Goal: Participate in discussion: Engage in conversation with other users on a specific topic

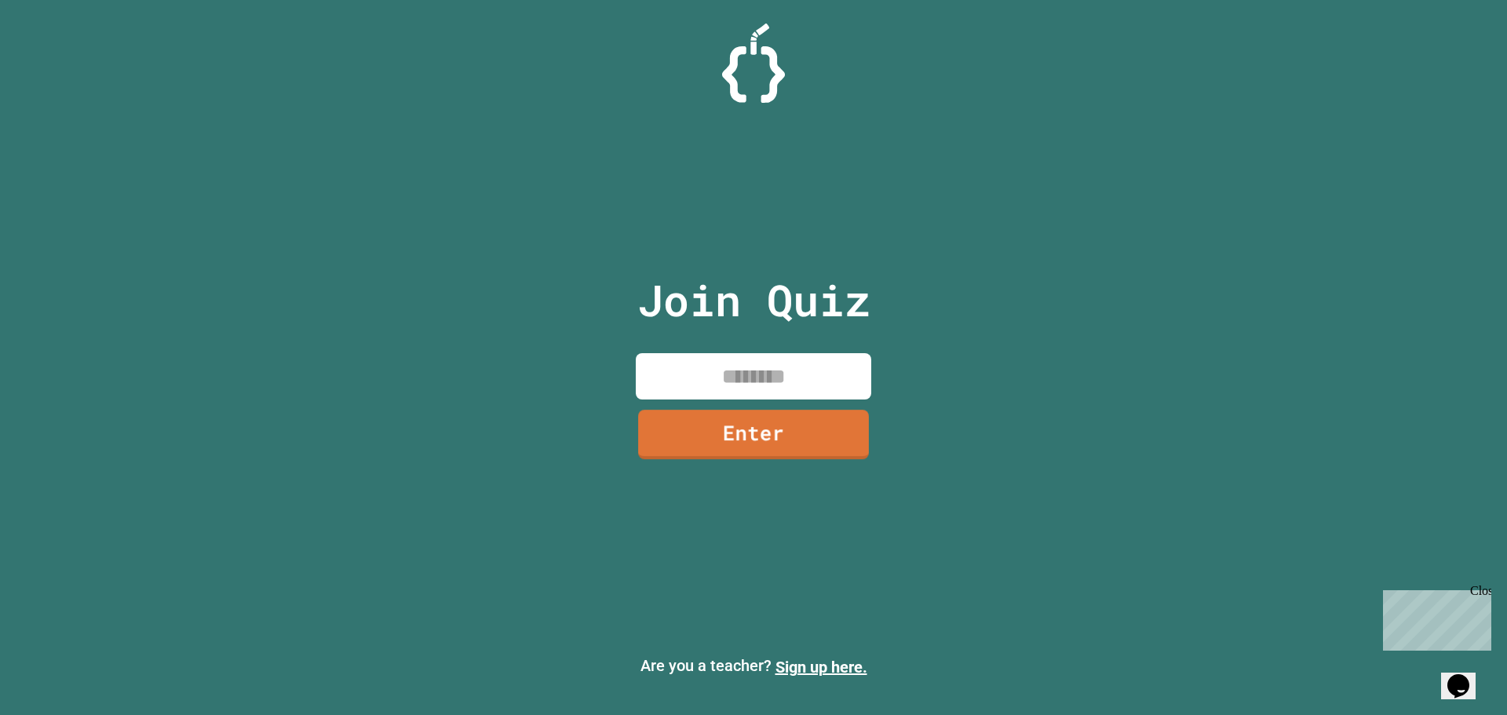
click at [779, 373] on input at bounding box center [753, 376] width 235 height 46
type input "********"
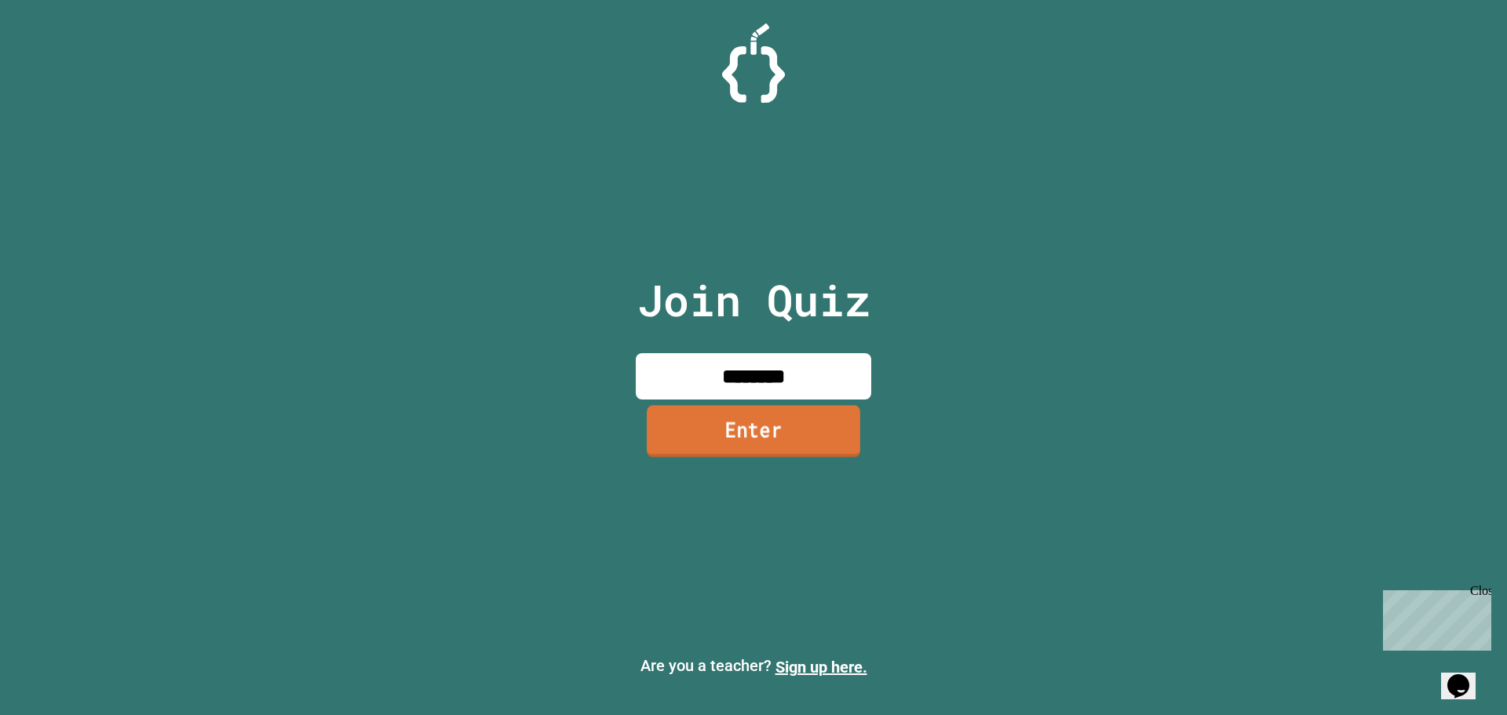
click at [823, 429] on link "Enter" at bounding box center [753, 431] width 213 height 52
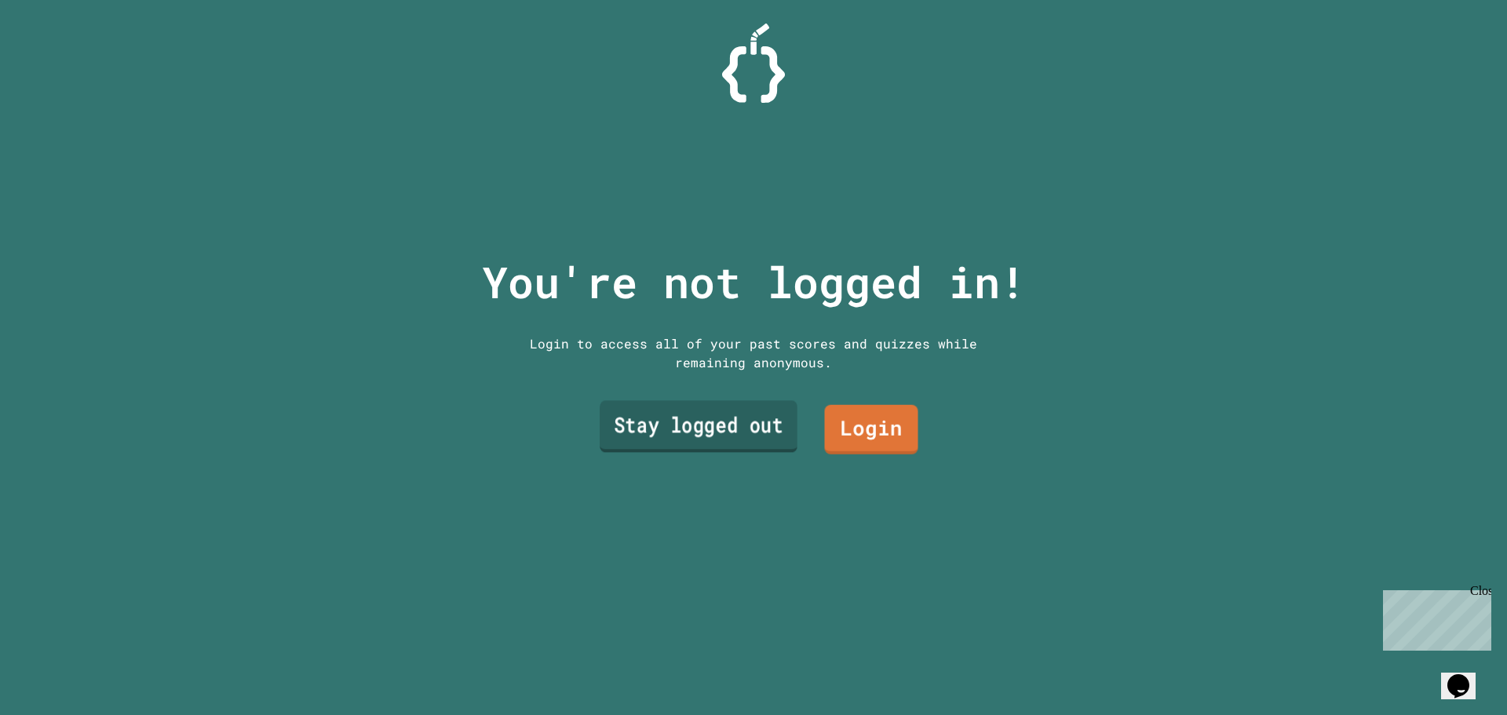
click at [679, 431] on link "Stay logged out" at bounding box center [699, 427] width 198 height 52
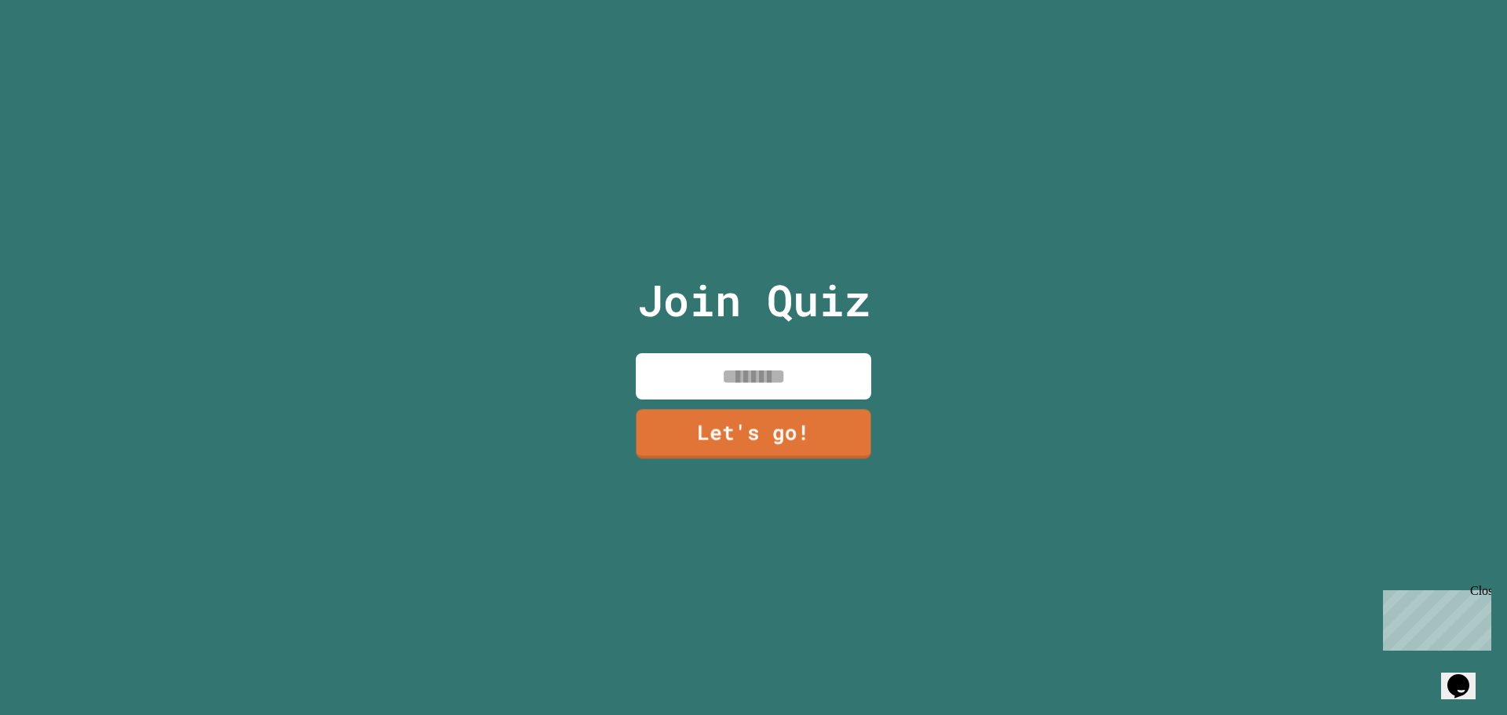
click at [742, 389] on input at bounding box center [753, 376] width 235 height 46
type input "*********"
click at [751, 408] on link "Let's go!" at bounding box center [753, 432] width 235 height 52
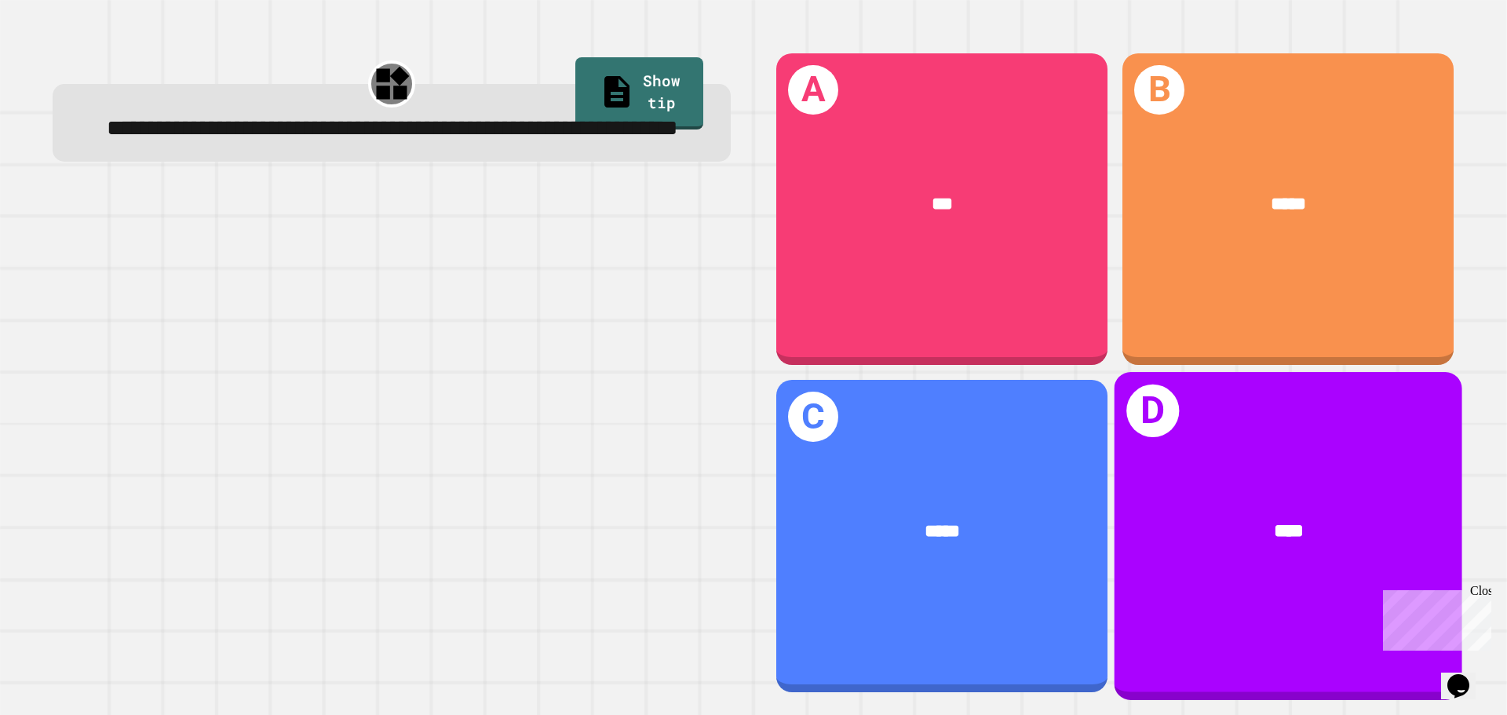
click at [1153, 517] on div "****" at bounding box center [1288, 531] width 271 height 29
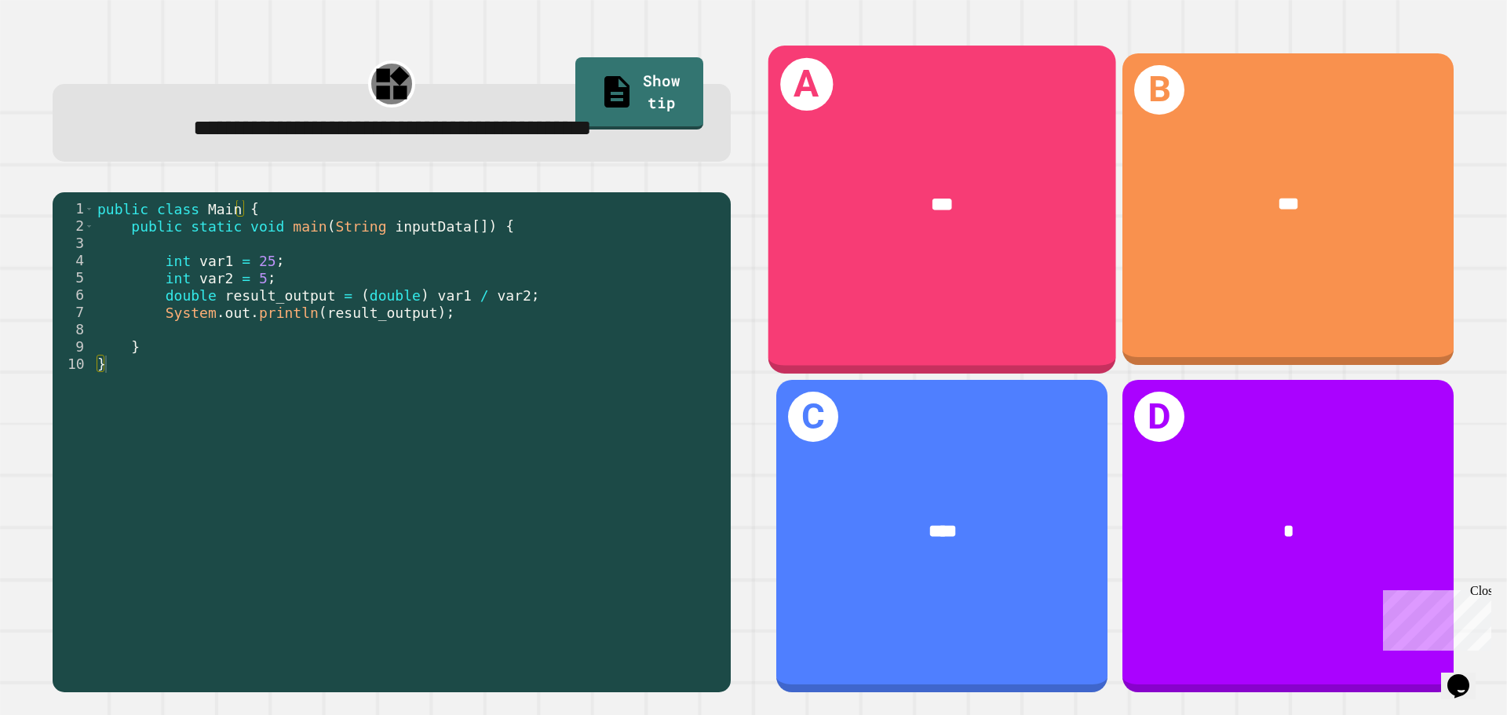
click at [789, 231] on div "***" at bounding box center [942, 204] width 348 height 105
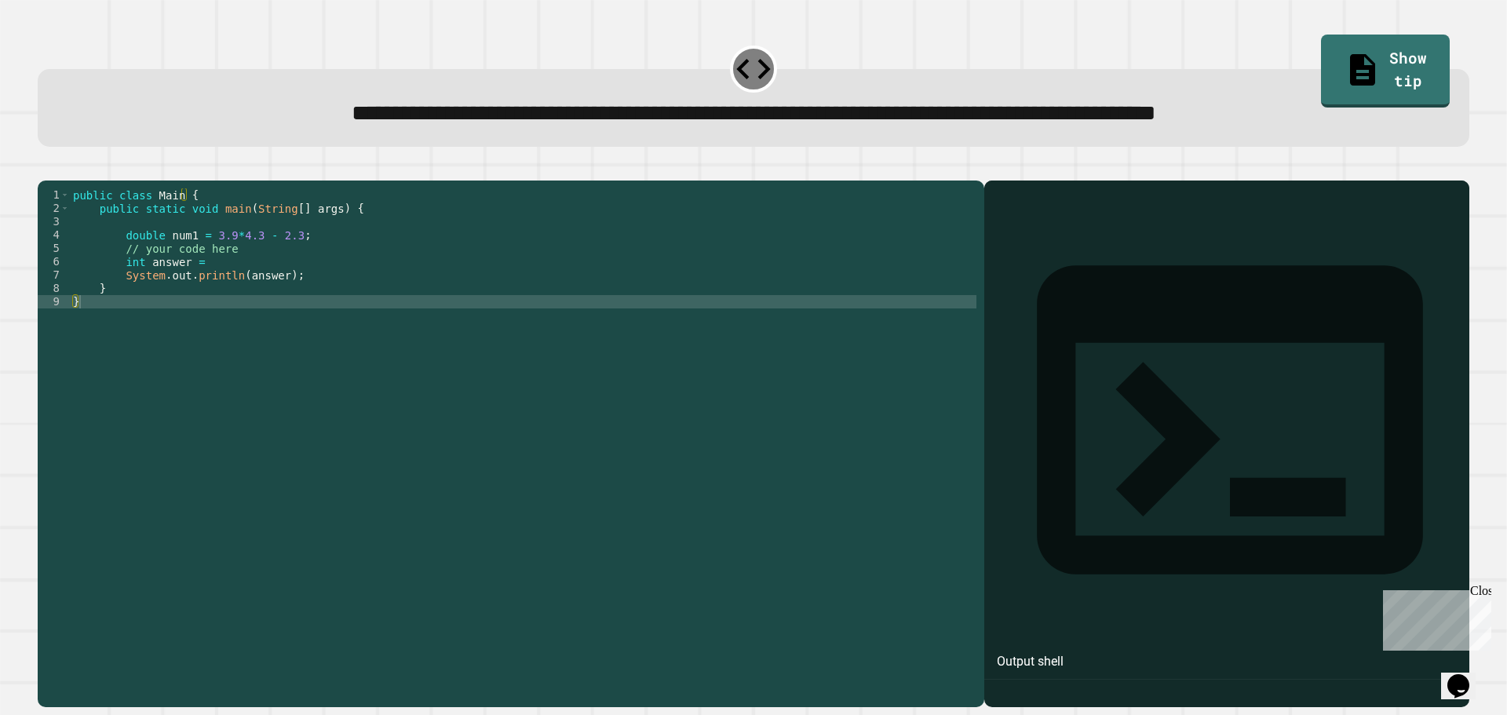
click at [221, 274] on div "public class Main { public static void main ( String [ ] args ) { double num1 =…" at bounding box center [523, 428] width 906 height 480
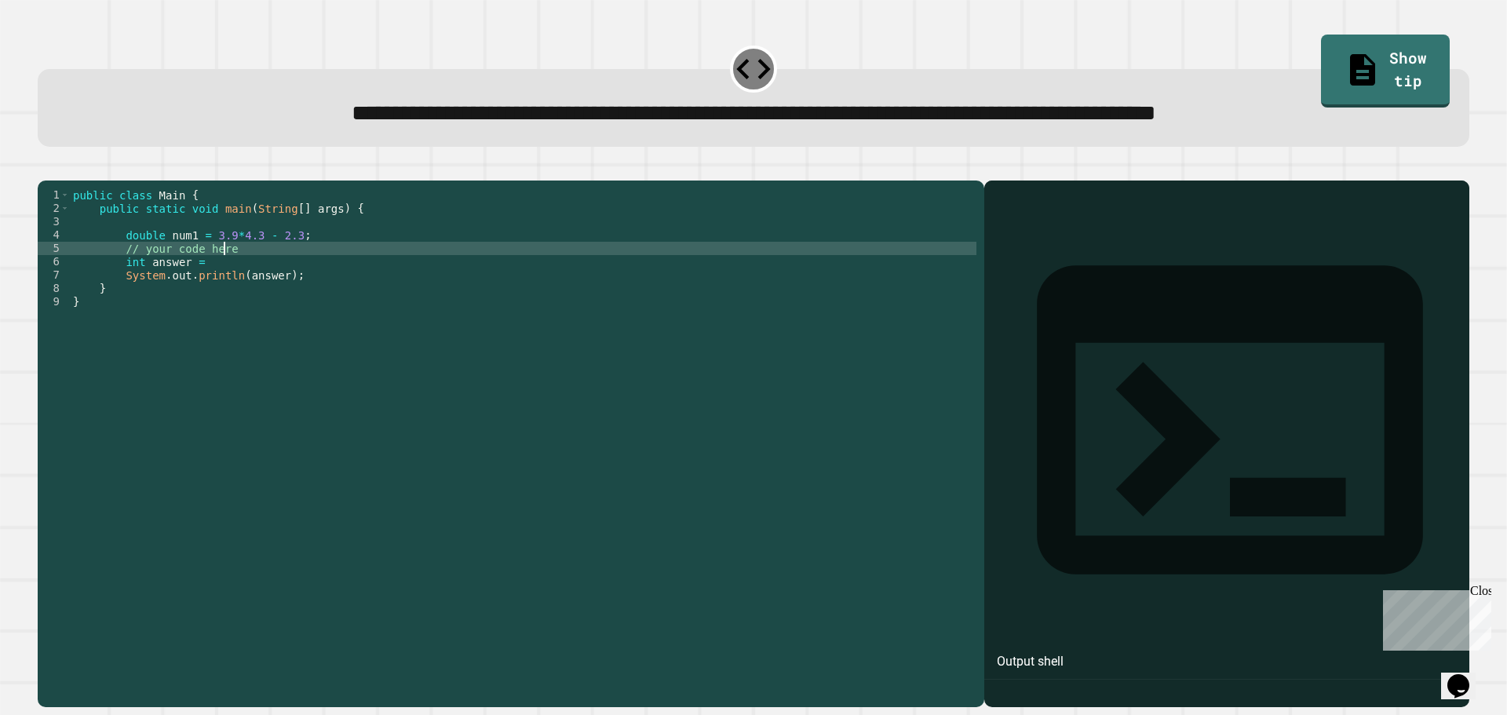
click at [238, 286] on div "public class Main { public static void main ( String [ ] args ) { double num1 =…" at bounding box center [523, 428] width 906 height 480
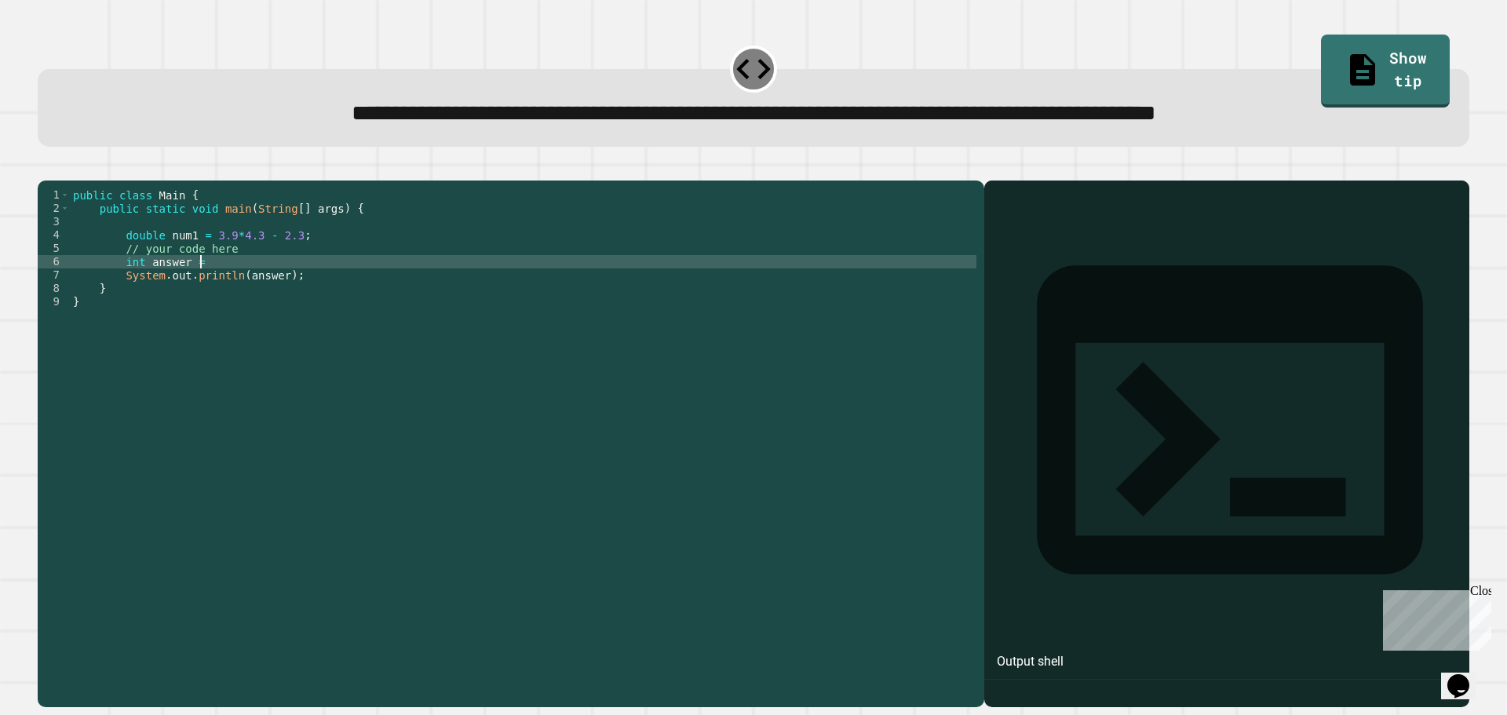
click at [243, 275] on div "public class Main { public static void main ( String [ ] args ) { double num1 =…" at bounding box center [523, 428] width 906 height 480
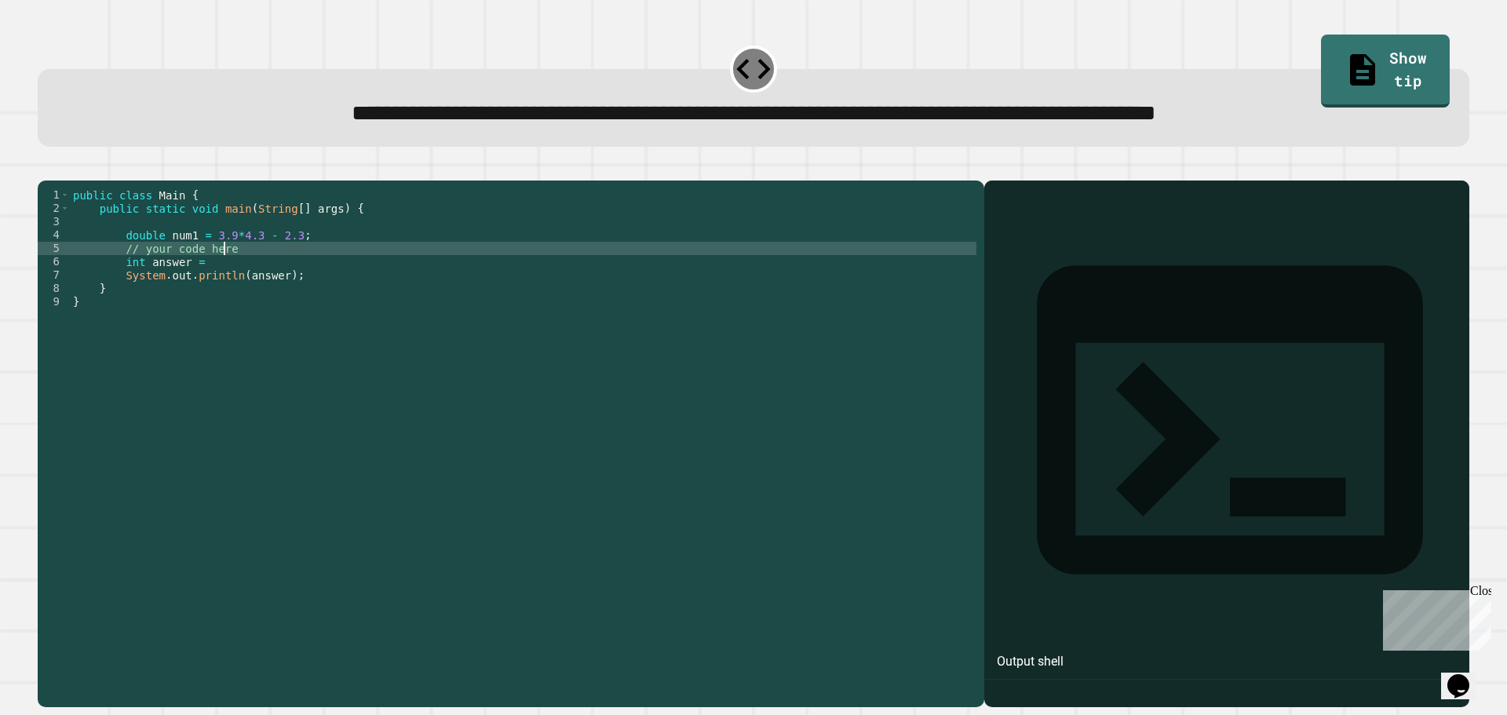
type textarea "**********"
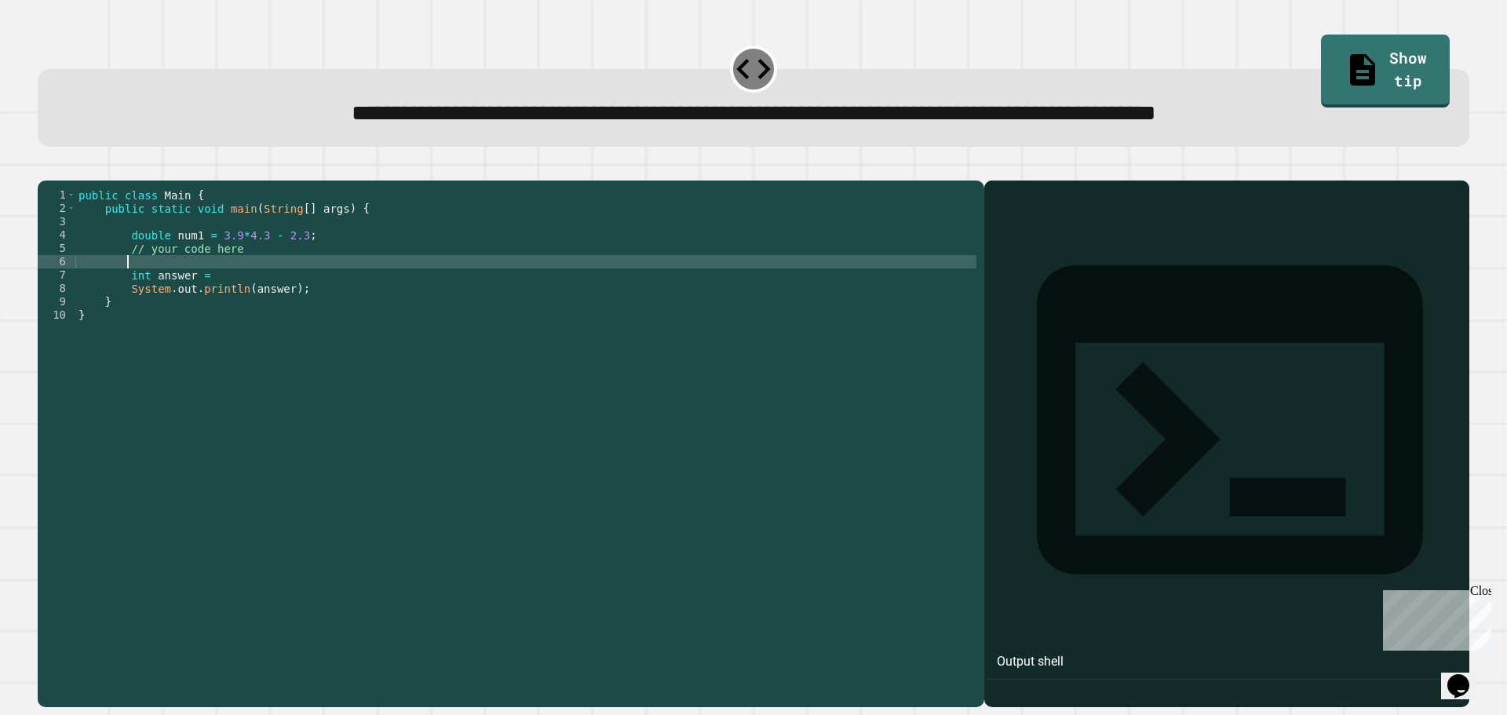
scroll to position [0, 3]
type textarea "*"
click at [218, 299] on div "public class Main { public static void main ( String [ ] args ) { double num1 =…" at bounding box center [525, 428] width 901 height 480
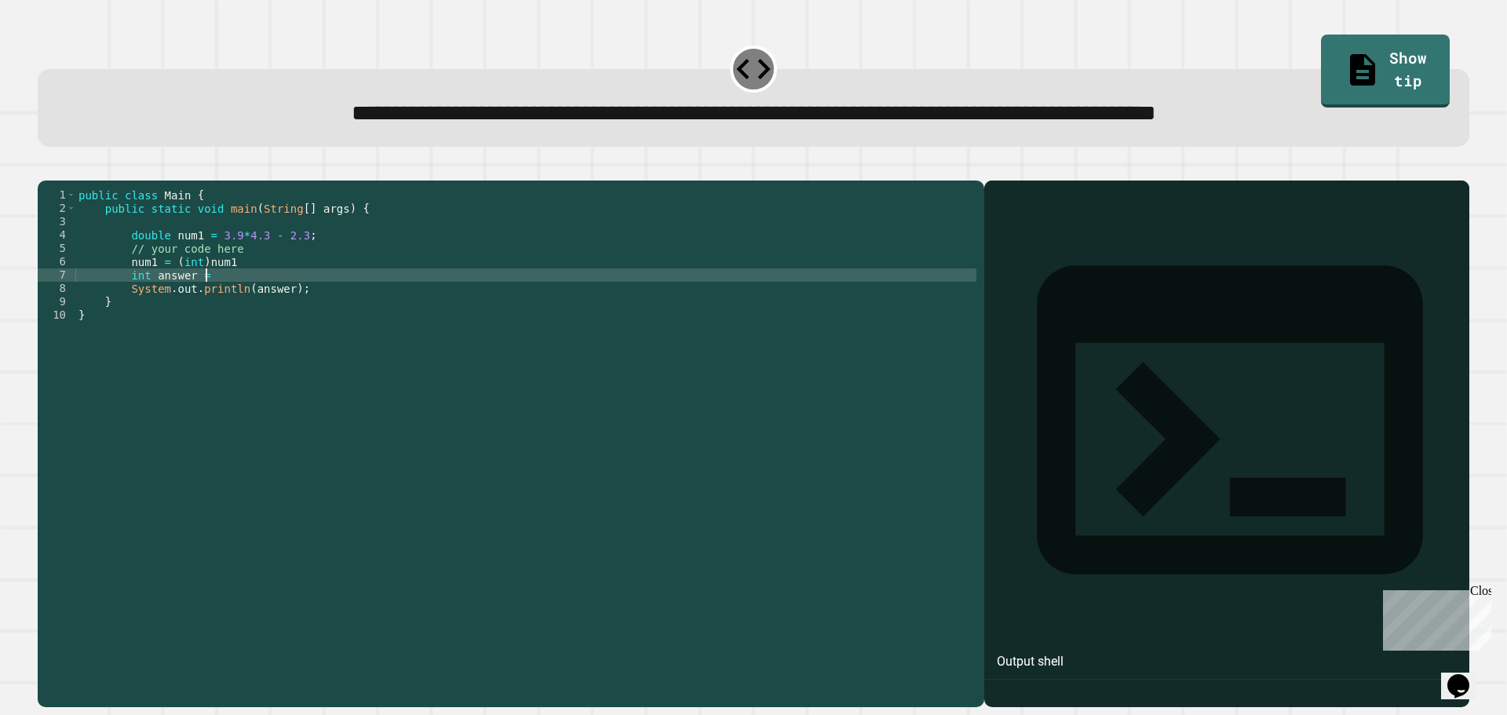
click at [257, 286] on div "public class Main { public static void main ( String [ ] args ) { double num1 =…" at bounding box center [525, 428] width 901 height 480
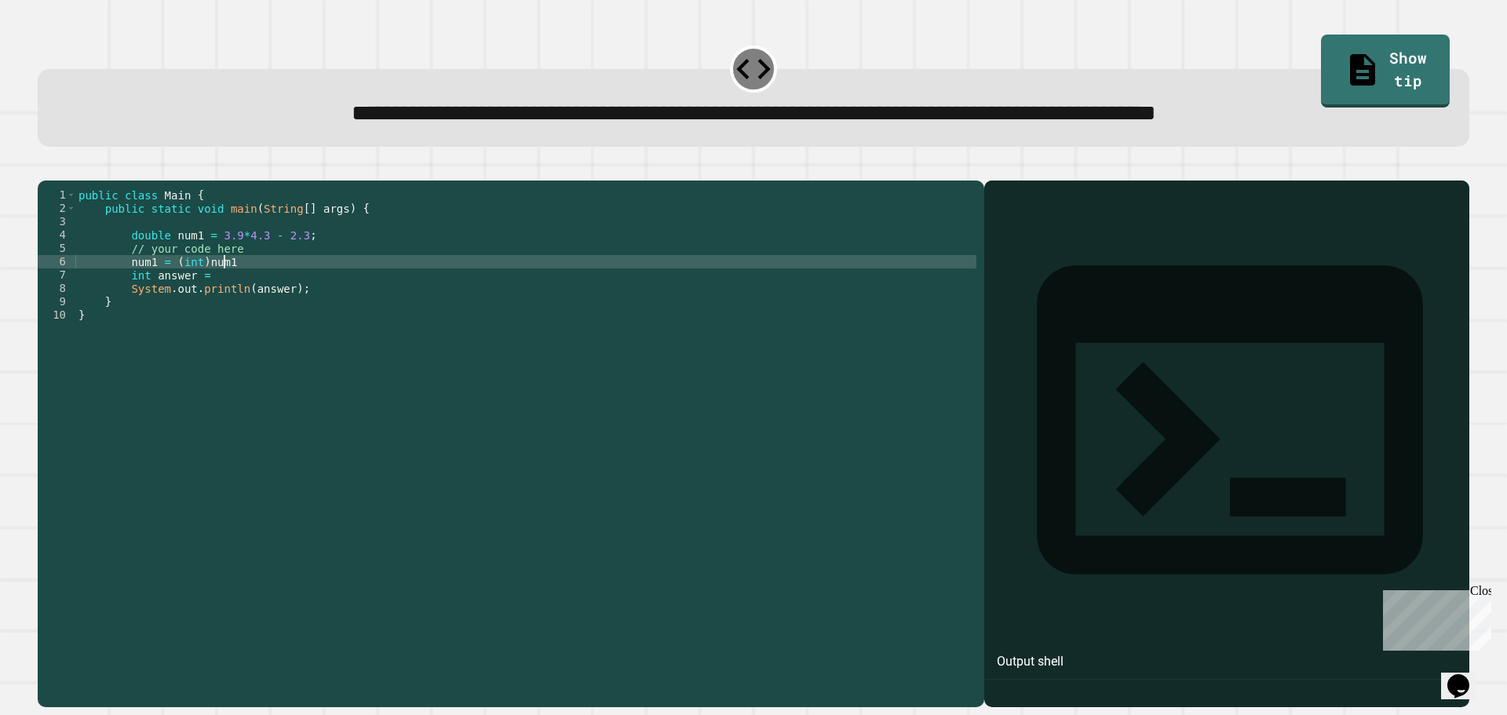
scroll to position [0, 9]
click at [216, 291] on div "public class Main { public static void main ( String [ ] args ) { double num1 =…" at bounding box center [525, 428] width 901 height 480
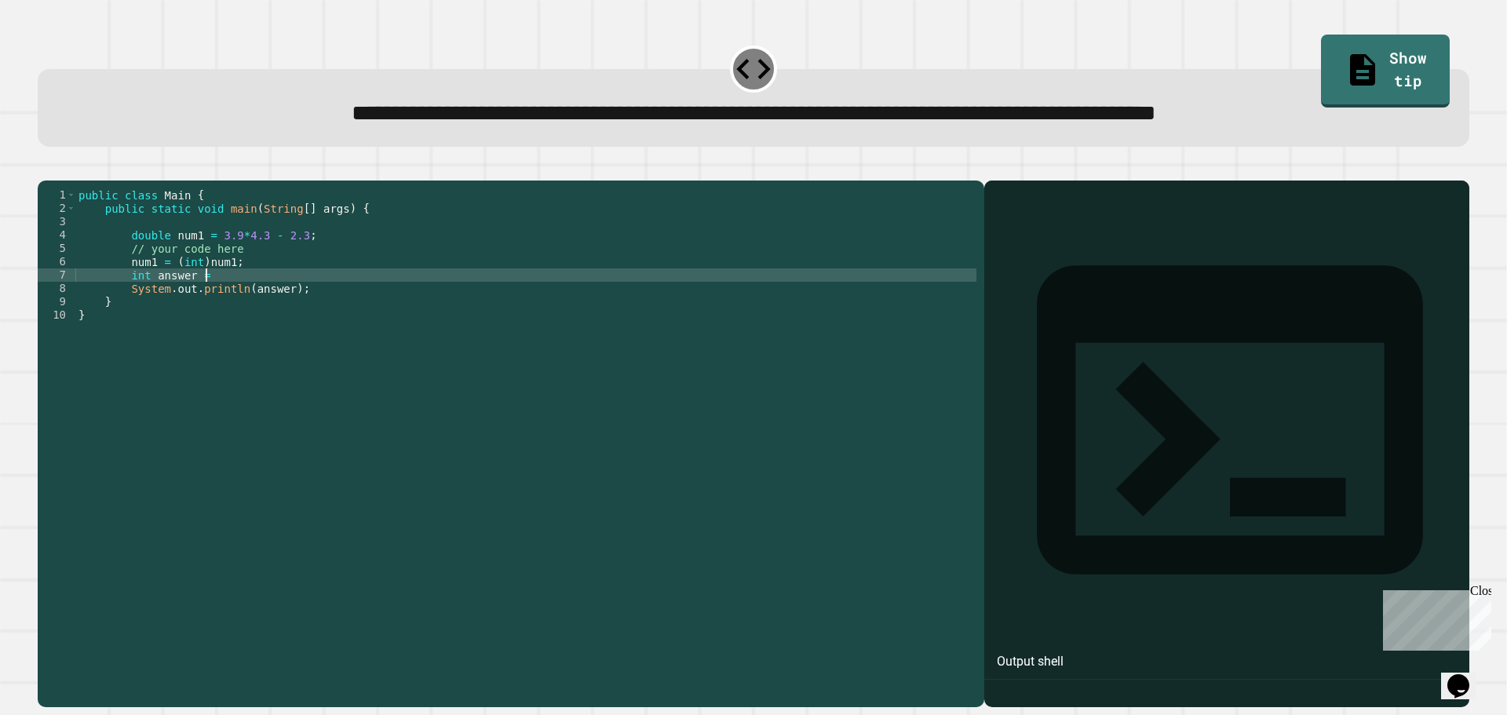
click at [216, 298] on div "public class Main { public static void main ( String [ ] args ) { double num1 =…" at bounding box center [525, 428] width 901 height 480
click at [42, 173] on div at bounding box center [754, 171] width 1432 height 19
click at [46, 168] on button "button" at bounding box center [46, 168] width 0 height 0
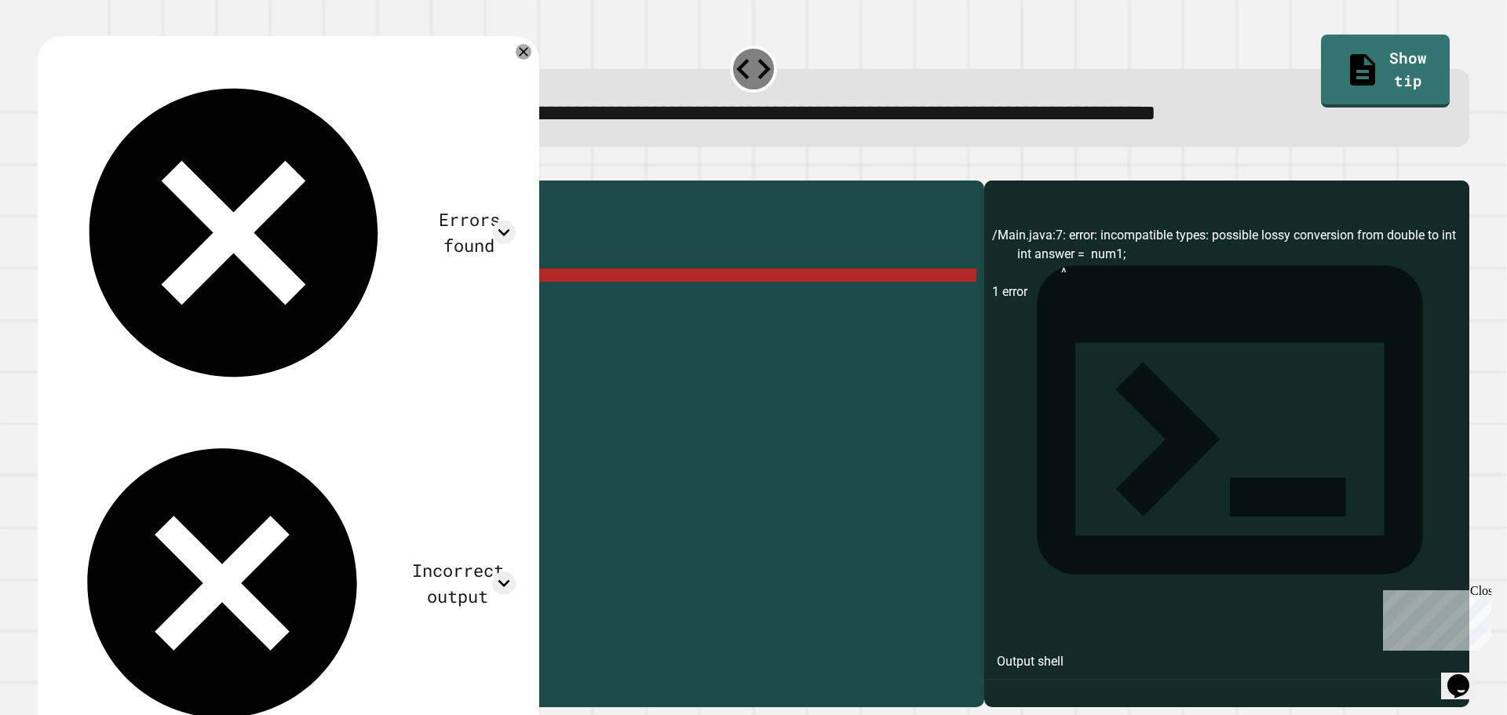
click at [286, 301] on div "public class Main { public static void main ( String [ ] args ) { double num1 =…" at bounding box center [525, 428] width 901 height 480
click at [210, 300] on div "public class Main { public static void main ( String [ ] args ) { double num1 =…" at bounding box center [525, 428] width 901 height 480
click at [228, 286] on div "public class Main { public static void main ( String [ ] args ) { double num1 =…" at bounding box center [525, 428] width 901 height 480
click at [222, 283] on div "public class Main { public static void main ( String [ ] args ) { double num1 =…" at bounding box center [525, 428] width 901 height 480
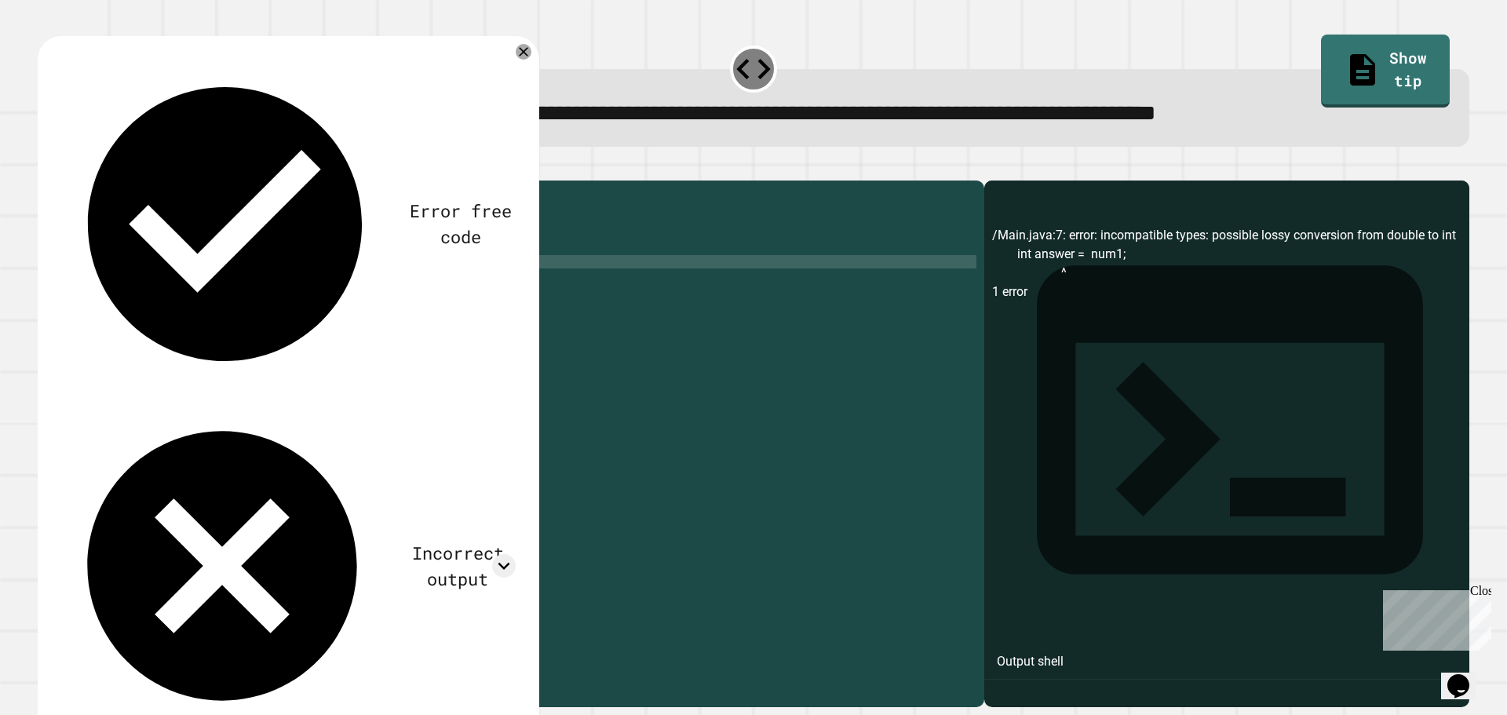
scroll to position [0, 11]
click at [414, 312] on div "public class Main { public static void main ( String [ ] args ) { double num1 =…" at bounding box center [525, 428] width 901 height 480
click at [46, 168] on button "button" at bounding box center [46, 168] width 0 height 0
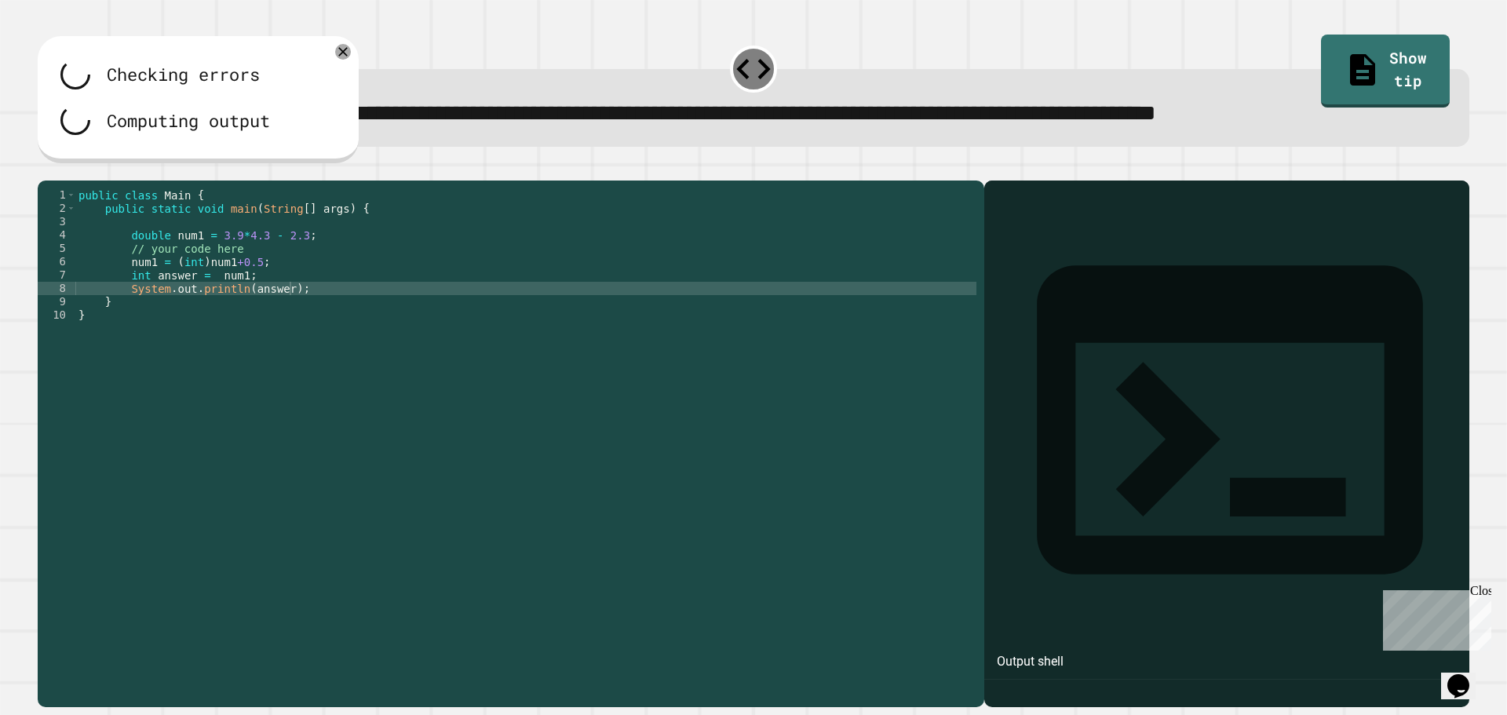
click at [264, 298] on div "public class Main { public static void main ( String [ ] args ) { double num1 =…" at bounding box center [525, 428] width 901 height 480
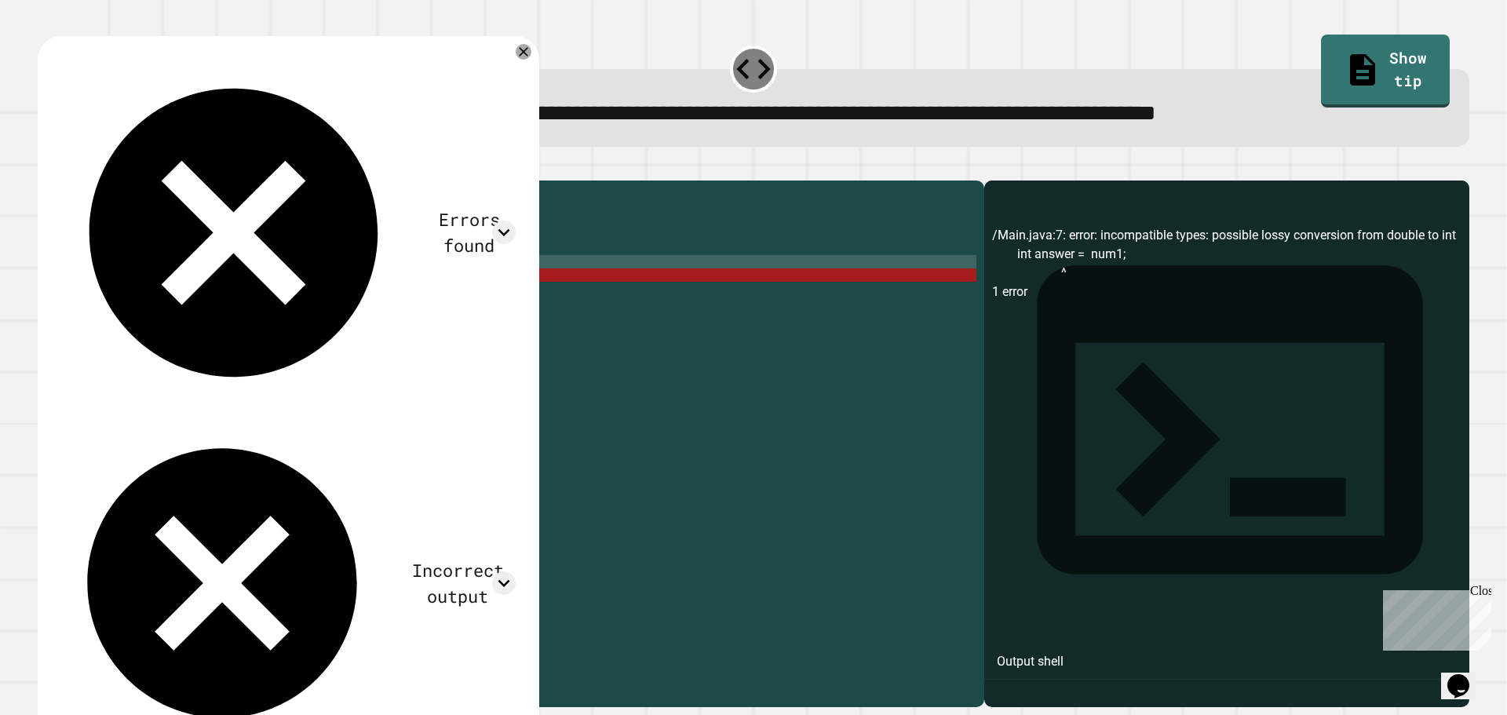
click at [199, 286] on div "public class Main { public static void main ( String [ ] args ) { double num1 =…" at bounding box center [525, 428] width 901 height 480
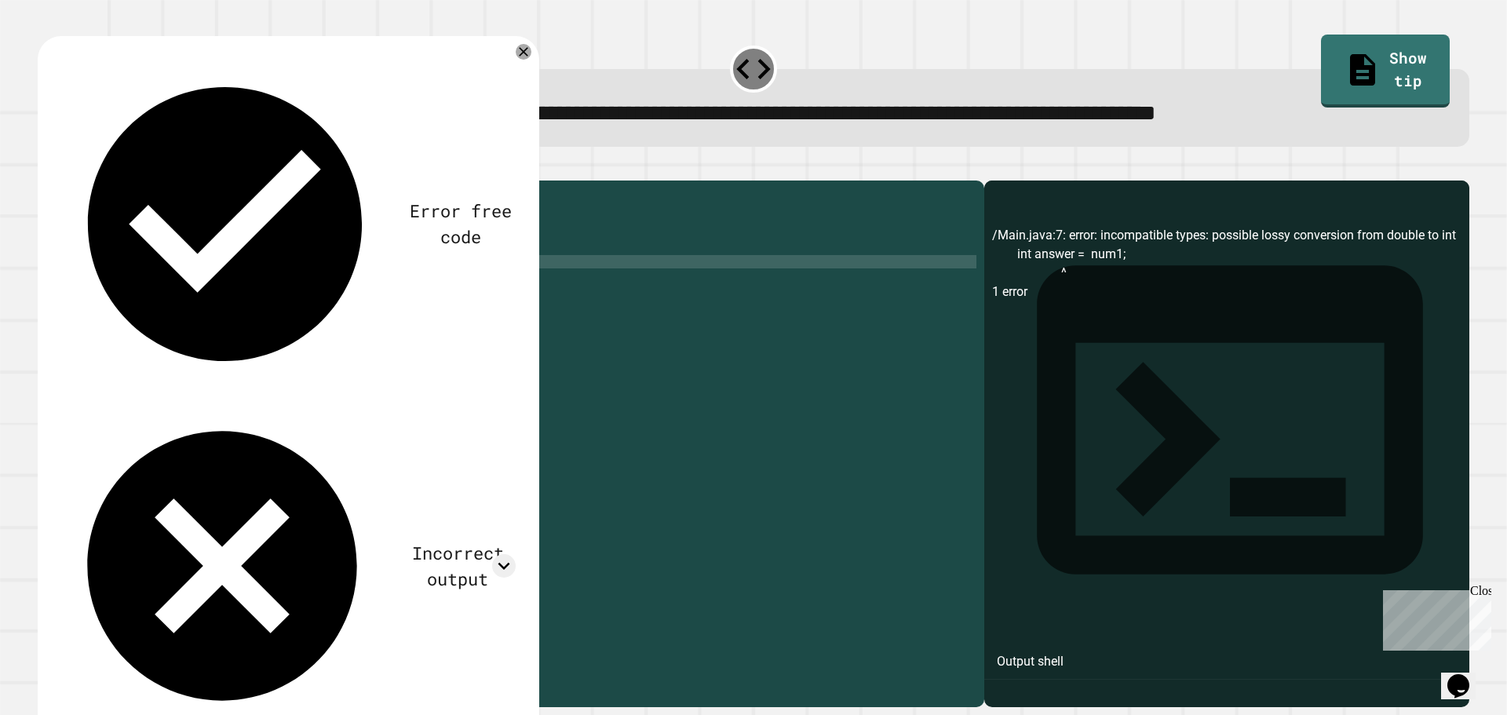
click at [289, 362] on div "public class Main { public static void main ( String [ ] args ) { double num1 =…" at bounding box center [525, 428] width 901 height 480
click at [250, 297] on div "public class Main { public static void main ( String [ ] args ) { double num1 =…" at bounding box center [525, 428] width 901 height 480
click at [210, 302] on div "public class Main { public static void main ( String [ ] args ) { double num1 =…" at bounding box center [525, 428] width 901 height 480
click at [208, 304] on div "public class Main { public static void main ( String [ ] args ) { double num1 =…" at bounding box center [525, 415] width 901 height 454
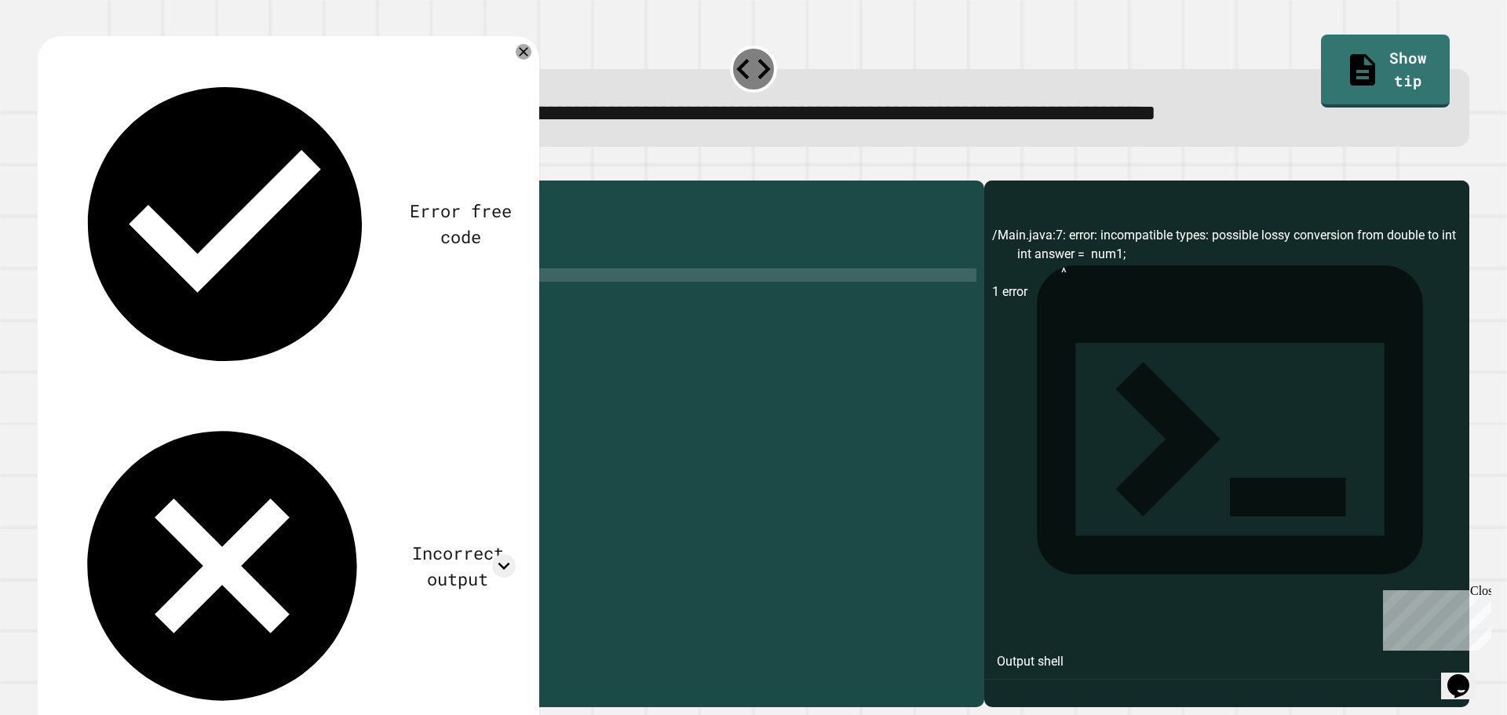
scroll to position [0, 11]
drag, startPoint x: 202, startPoint y: 286, endPoint x: 167, endPoint y: 288, distance: 35.4
click at [167, 288] on div "public class Main { public static void main ( String [ ] args ) { double num1 =…" at bounding box center [525, 428] width 901 height 480
type textarea "**********"
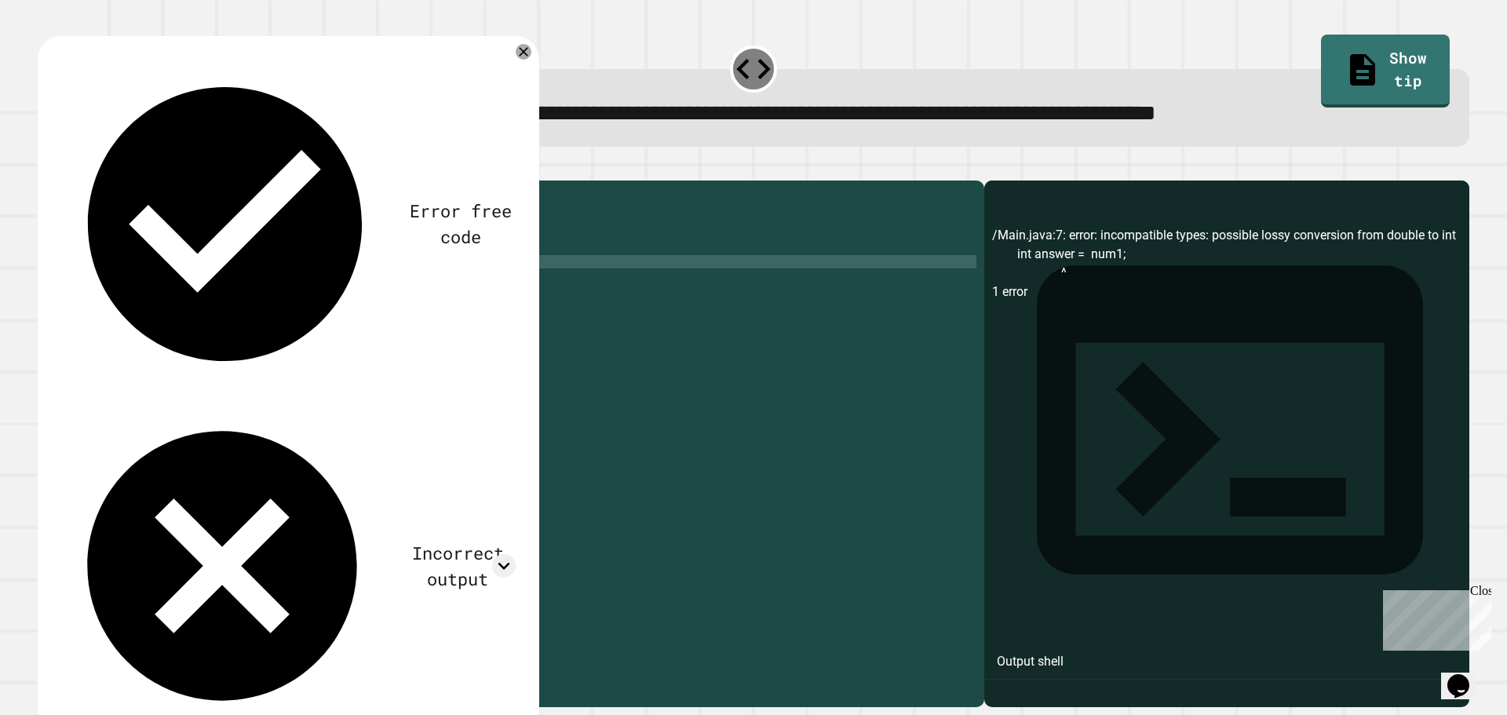
click at [60, 181] on icon "button" at bounding box center [56, 177] width 9 height 11
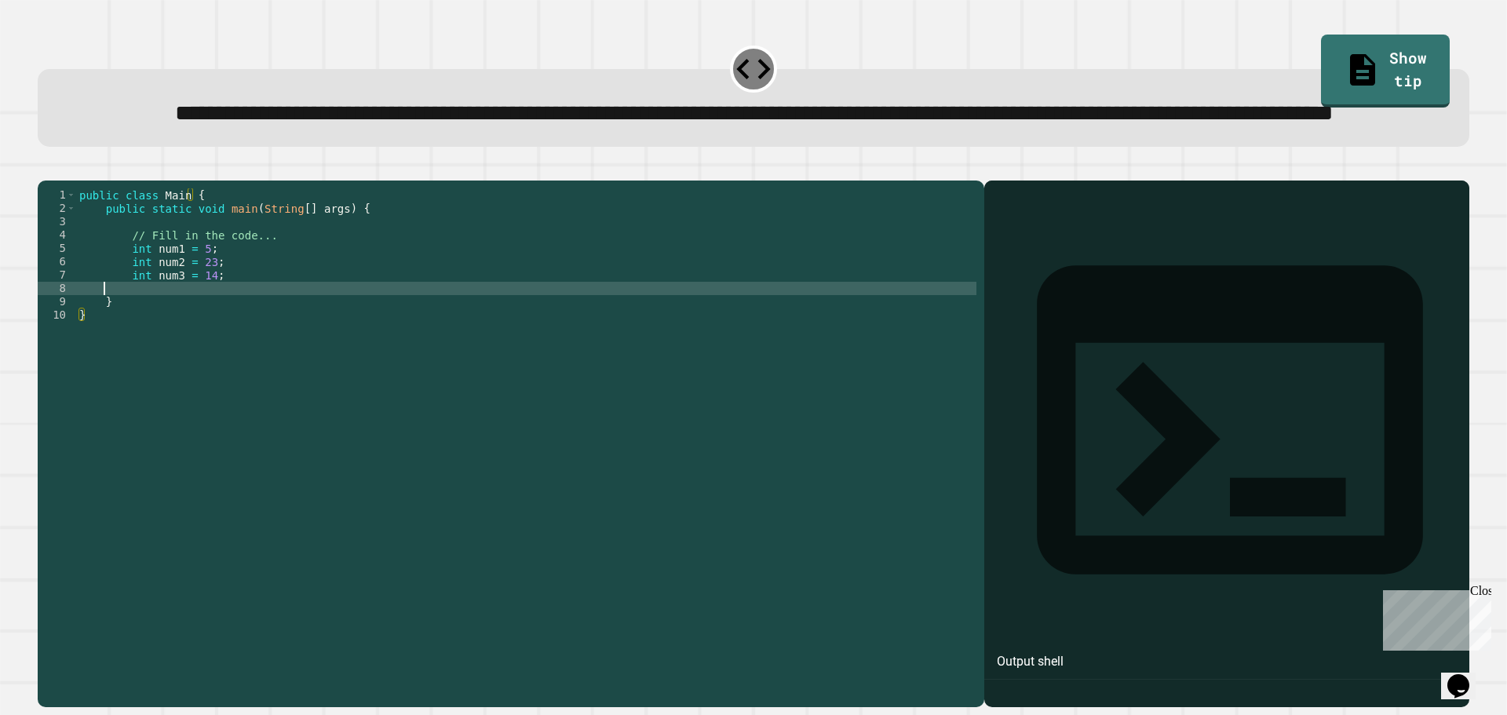
click at [216, 342] on div "public class Main { public static void main ( String [ ] args ) { // Fill in th…" at bounding box center [526, 408] width 900 height 440
type textarea "*"
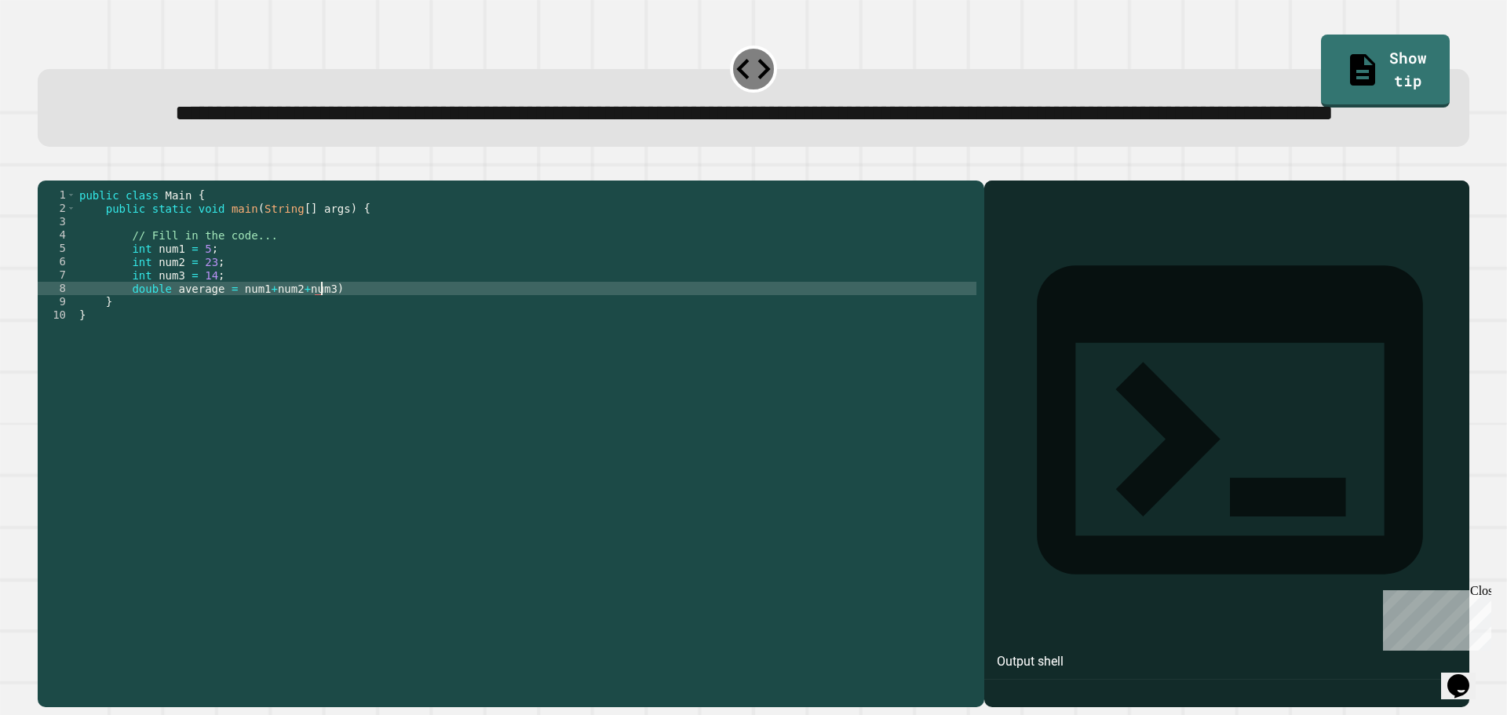
click at [228, 347] on div "public class Main { public static void main ( String [ ] args ) { // Fill in th…" at bounding box center [526, 408] width 900 height 440
click at [228, 348] on div "public class Main { public static void main ( String [ ] args ) { // Fill in th…" at bounding box center [526, 408] width 900 height 440
click at [60, 183] on icon "button" at bounding box center [56, 177] width 9 height 11
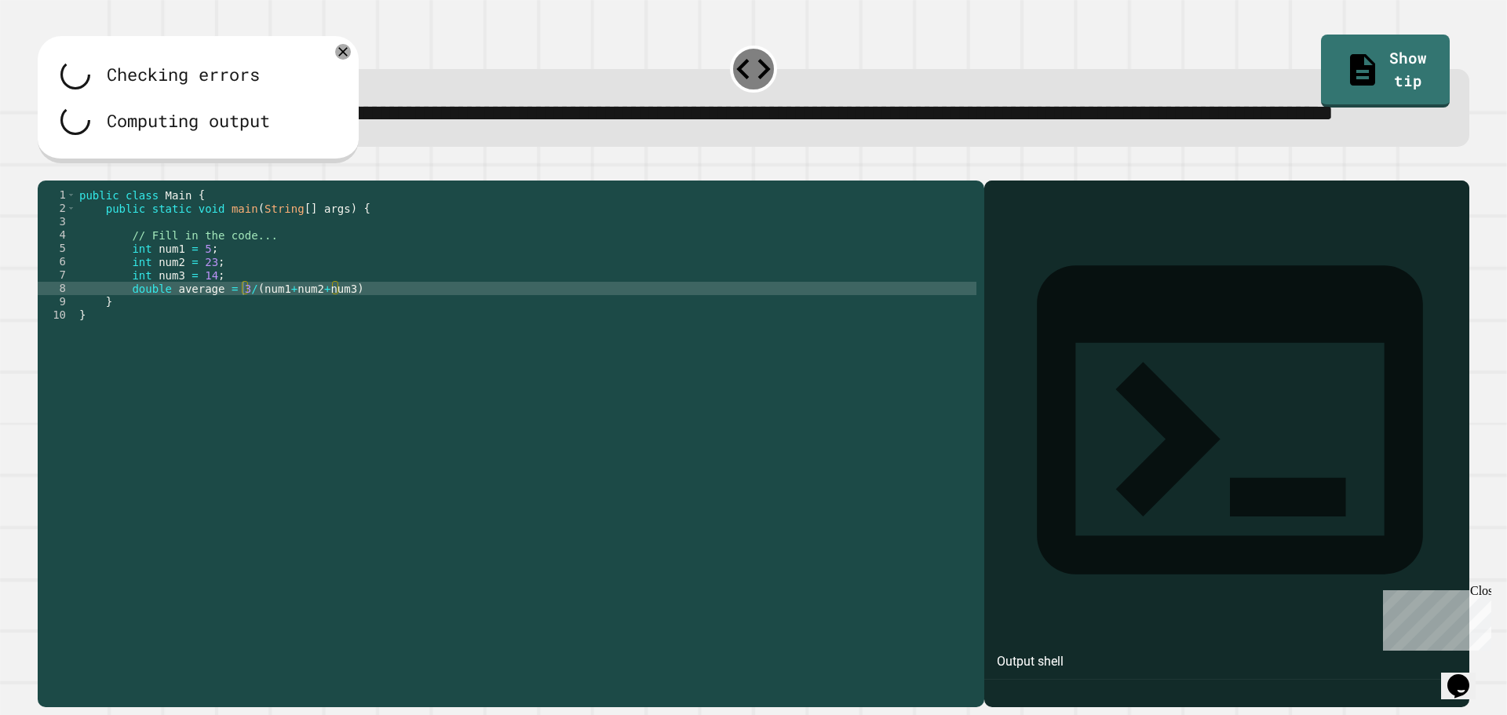
click at [363, 352] on div "public class Main { public static void main ( String [ ] args ) { // Fill in th…" at bounding box center [526, 408] width 900 height 440
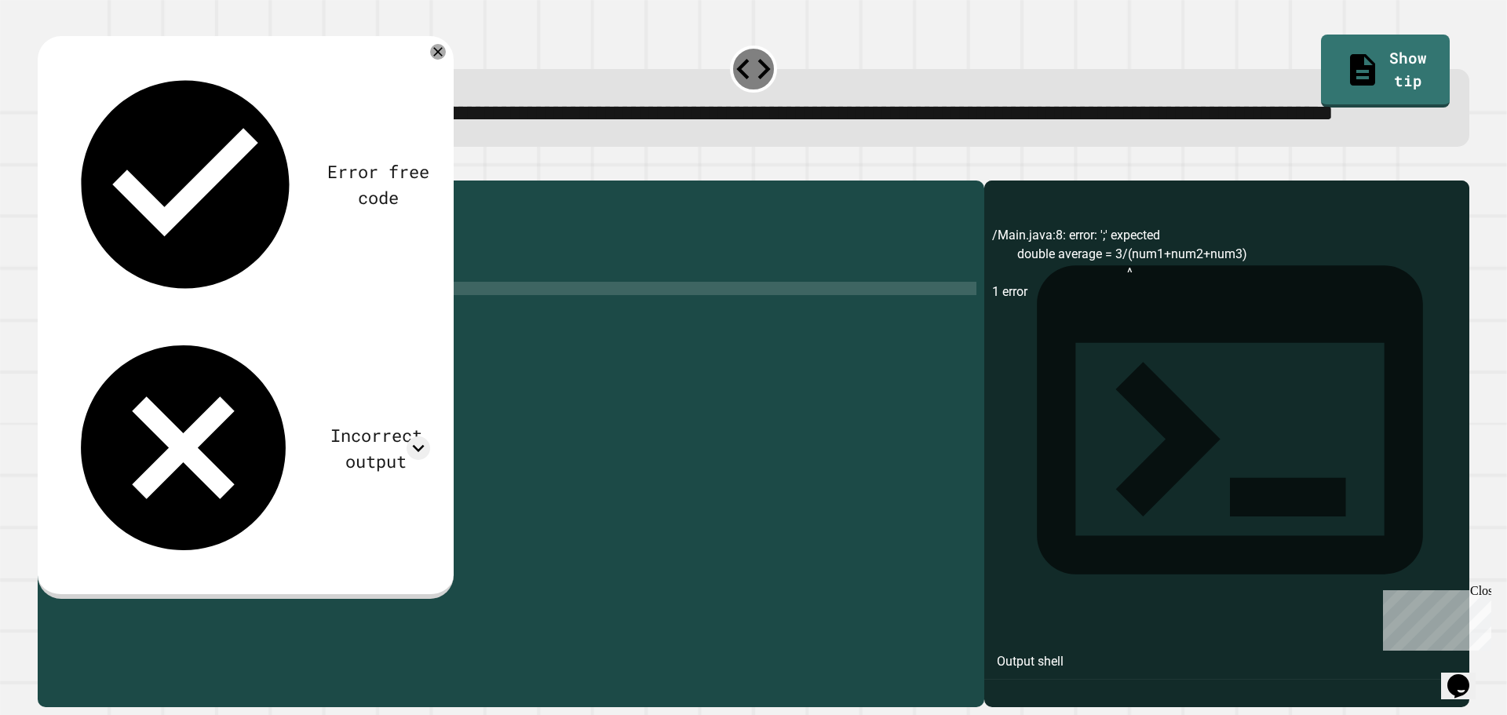
scroll to position [0, 18]
type textarea "**********"
click at [46, 168] on icon "button" at bounding box center [46, 168] width 0 height 0
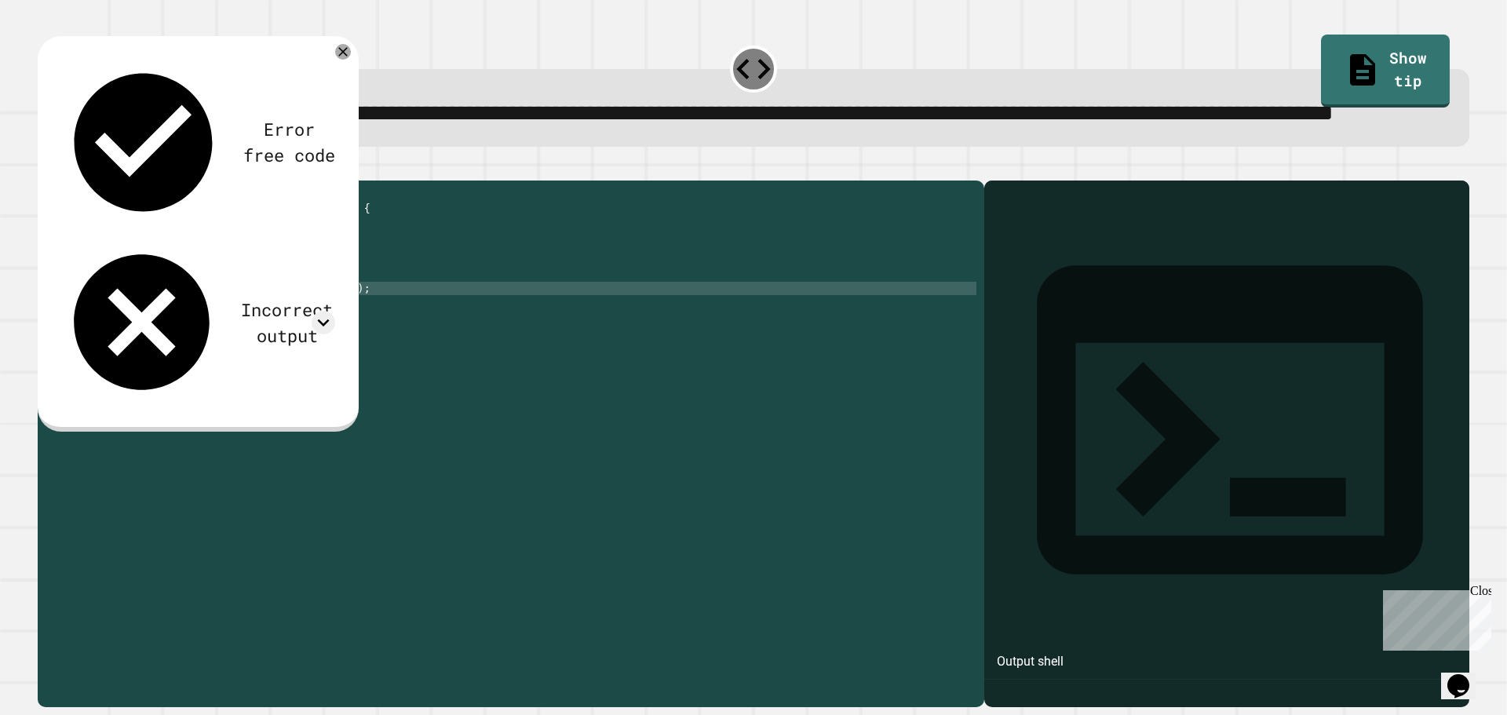
click at [365, 352] on div "public class Main { public static void main ( String [ ] args ) { // Fill in th…" at bounding box center [526, 408] width 900 height 440
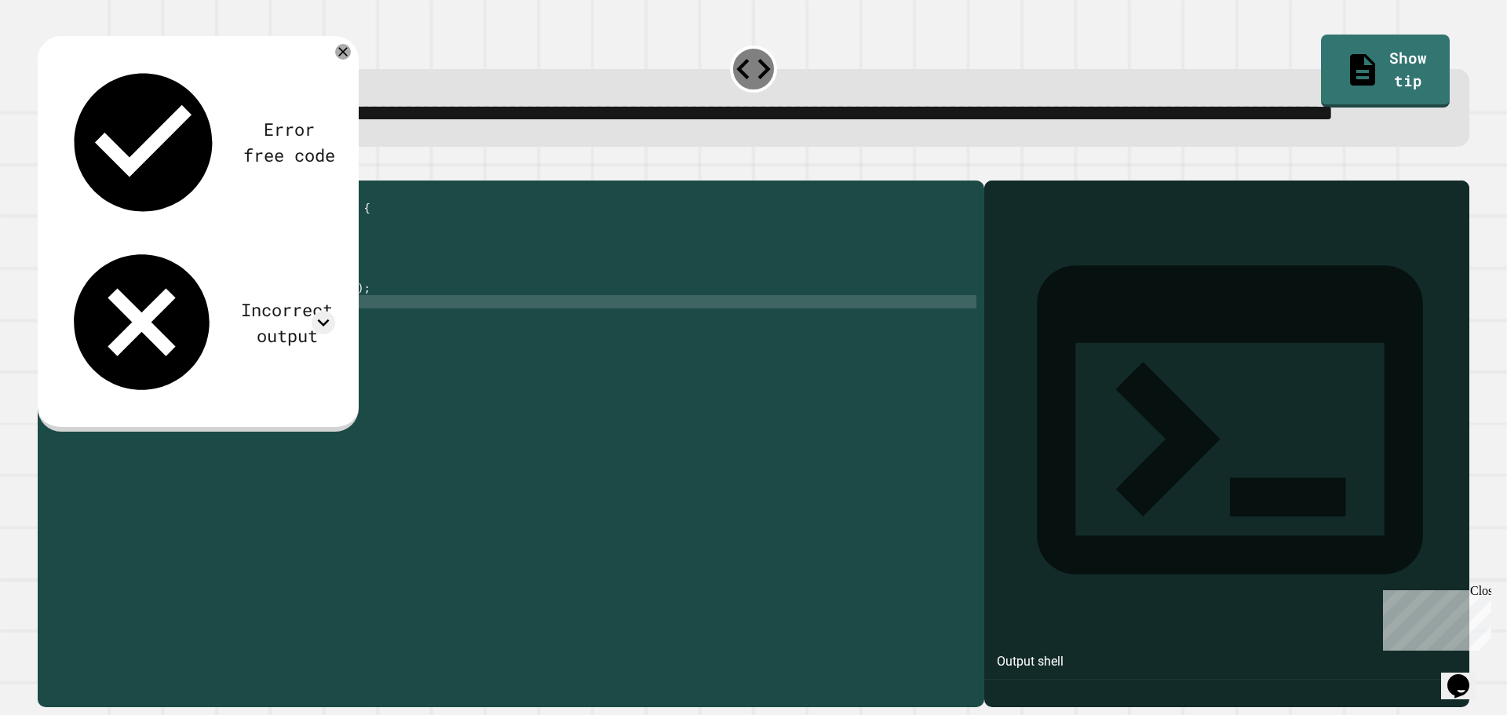
scroll to position [0, 13]
click at [45, 198] on div "**********" at bounding box center [753, 435] width 1446 height 560
click at [46, 168] on button "button" at bounding box center [46, 168] width 0 height 0
click at [241, 349] on div "public class Main { public static void main ( String [ ] args ) { // Fill in th…" at bounding box center [526, 408] width 900 height 440
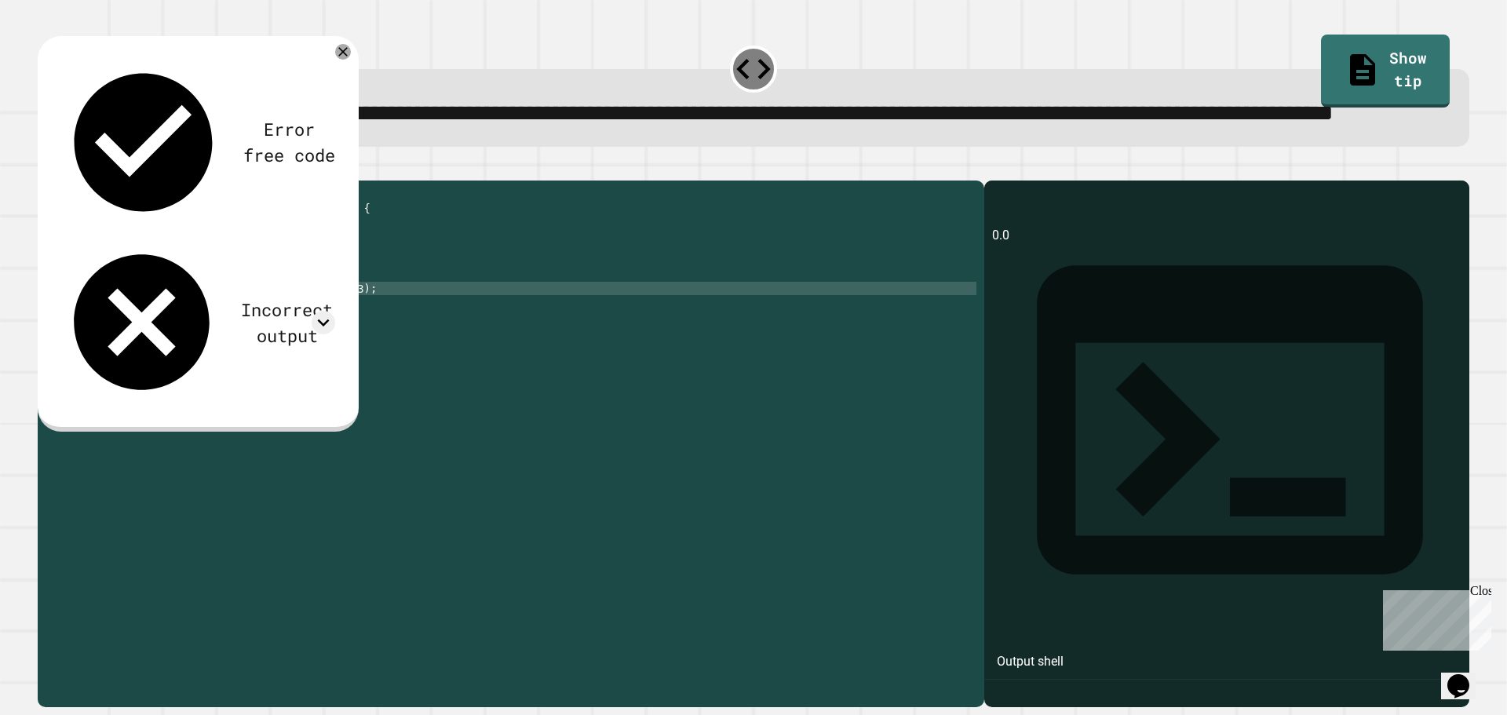
scroll to position [0, 12]
click at [46, 168] on button "button" at bounding box center [46, 168] width 0 height 0
click at [233, 347] on div "public class Main { public static void main ( String [ ] args ) { // Fill in th…" at bounding box center [526, 408] width 900 height 440
drag, startPoint x: 249, startPoint y: 351, endPoint x: 232, endPoint y: 351, distance: 17.3
click at [232, 351] on div "public class Main { public static void main ( String [ ] args ) { // Fill in th…" at bounding box center [526, 408] width 900 height 440
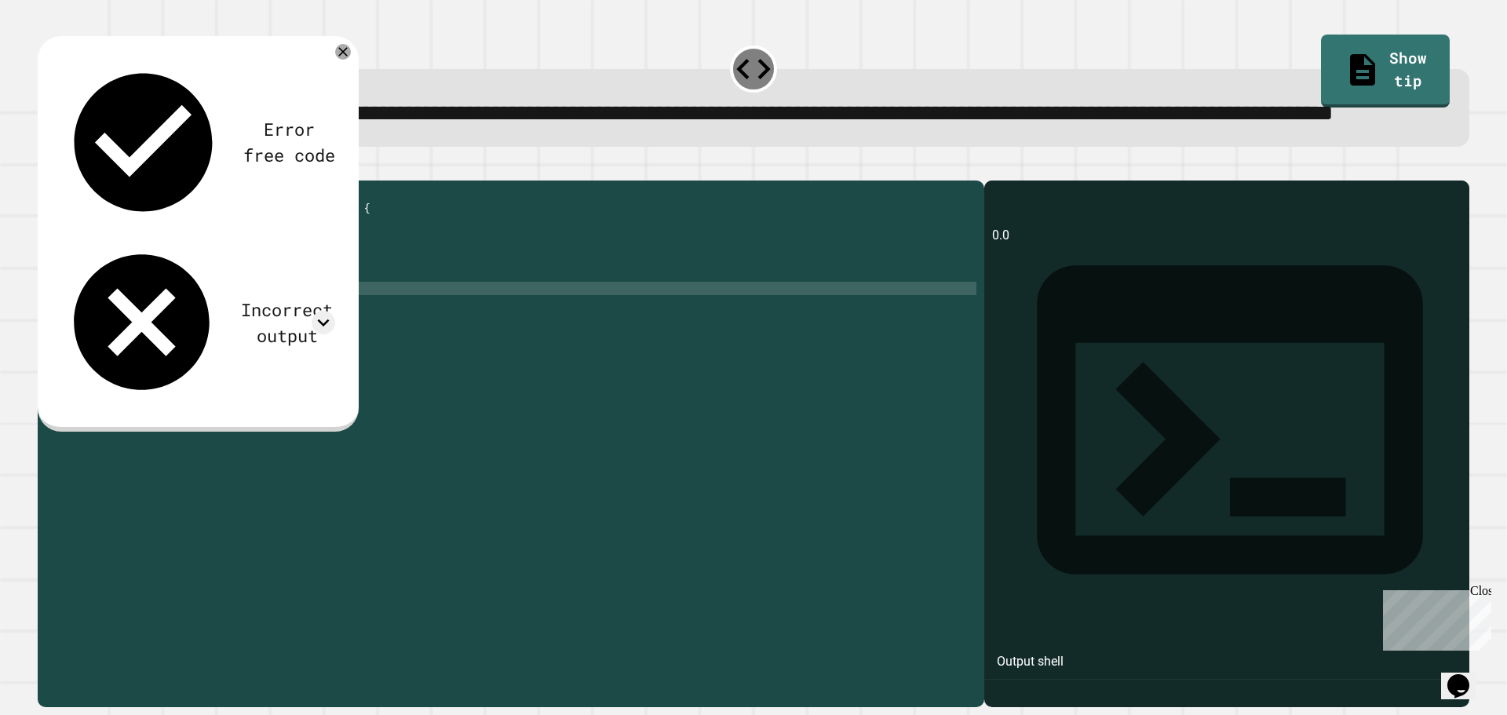
type textarea "**********"
click at [232, 348] on div "public class Main { public static void main ( String [ ] args ) { // Fill in th…" at bounding box center [526, 408] width 900 height 440
click at [351, 349] on div "public class Main { public static void main ( String [ ] args ) { // Fill in th…" at bounding box center [526, 408] width 900 height 440
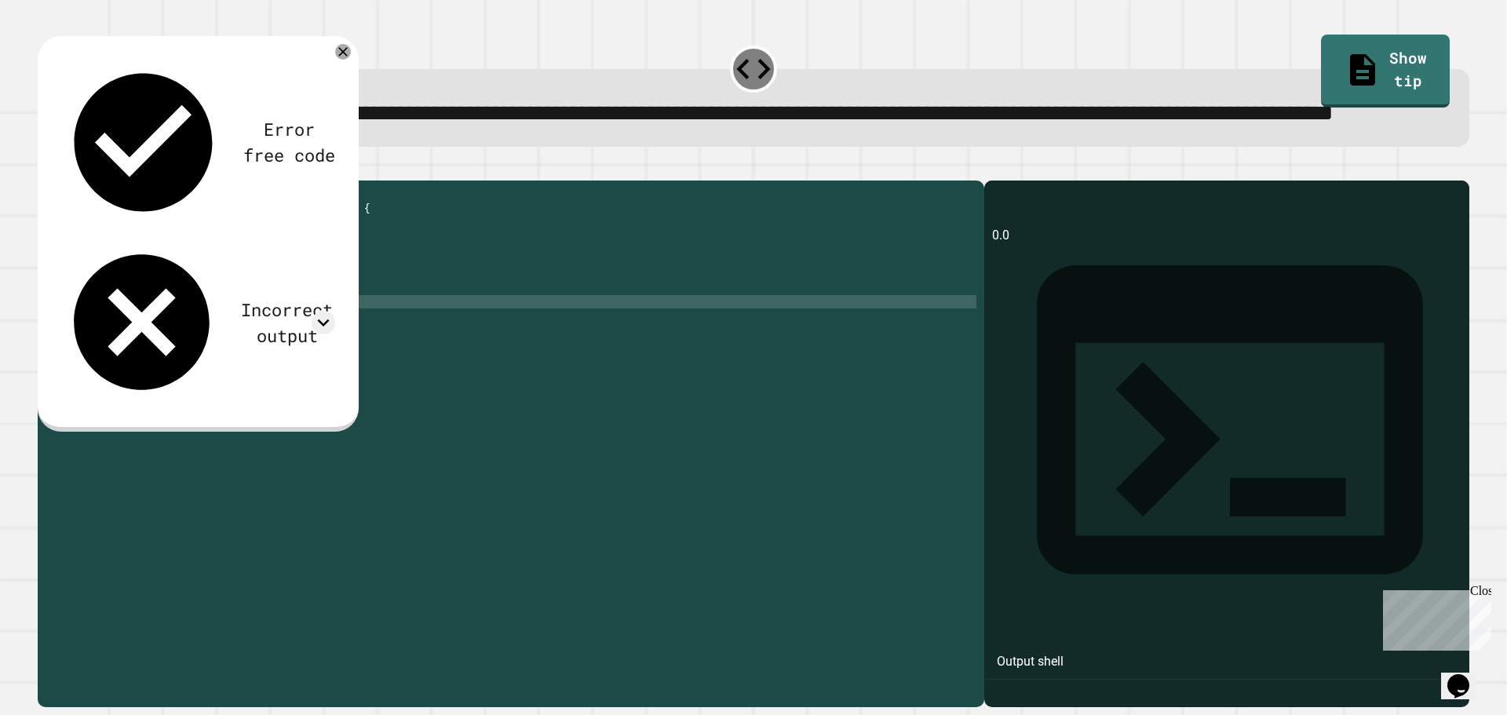
scroll to position [0, 10]
click at [300, 375] on div "public class Main { public static void main ( String [ ] args ) { // Fill in th…" at bounding box center [526, 408] width 900 height 440
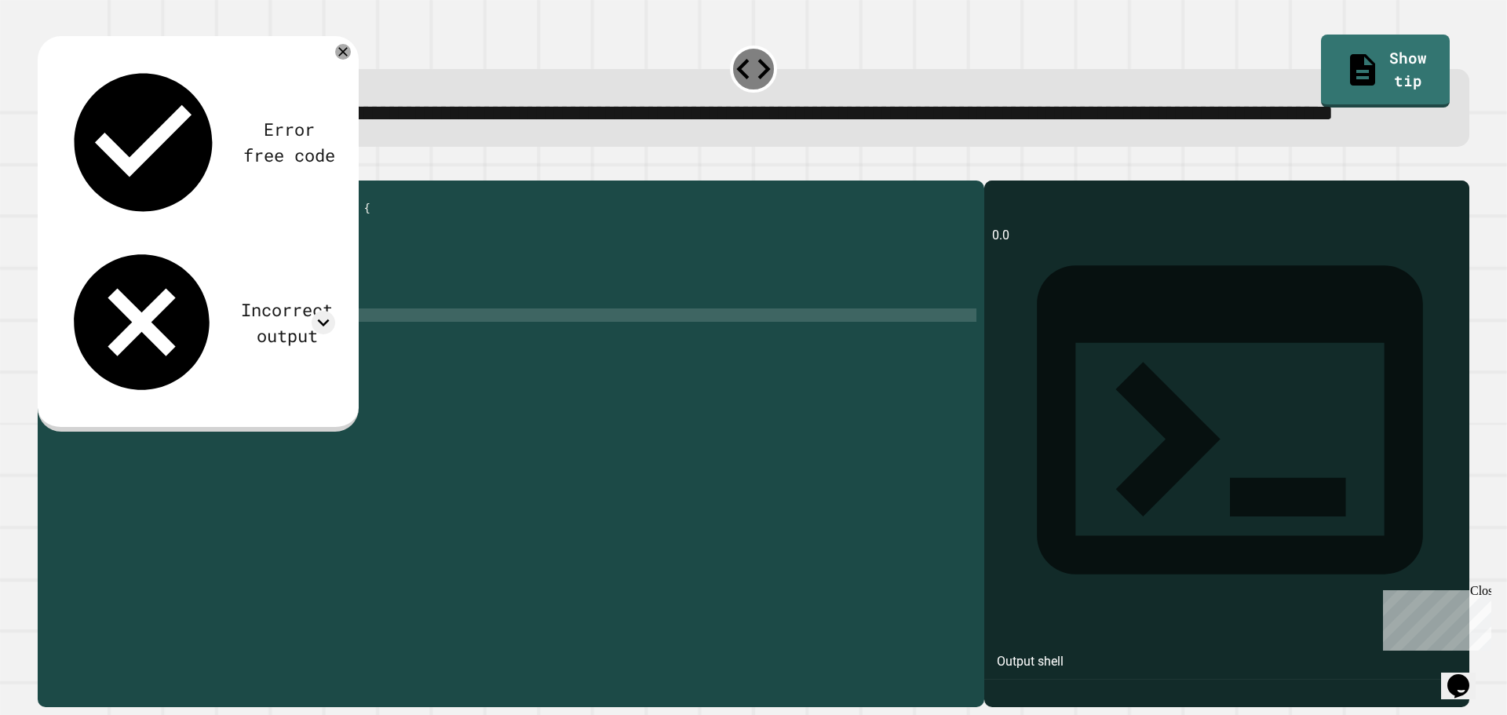
click at [46, 168] on button "button" at bounding box center [46, 168] width 0 height 0
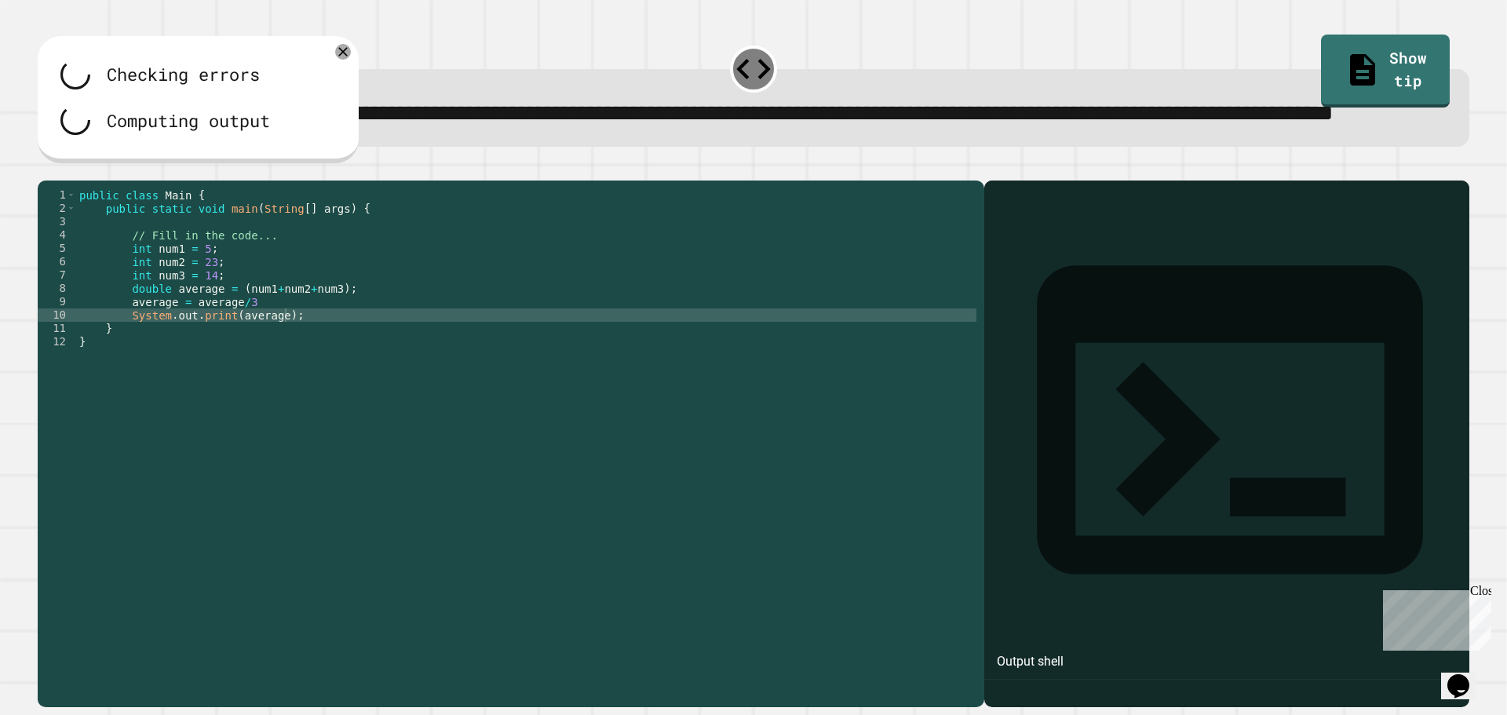
click at [276, 370] on div "public class Main { public static void main ( String [ ] args ) { // Fill in th…" at bounding box center [526, 408] width 900 height 440
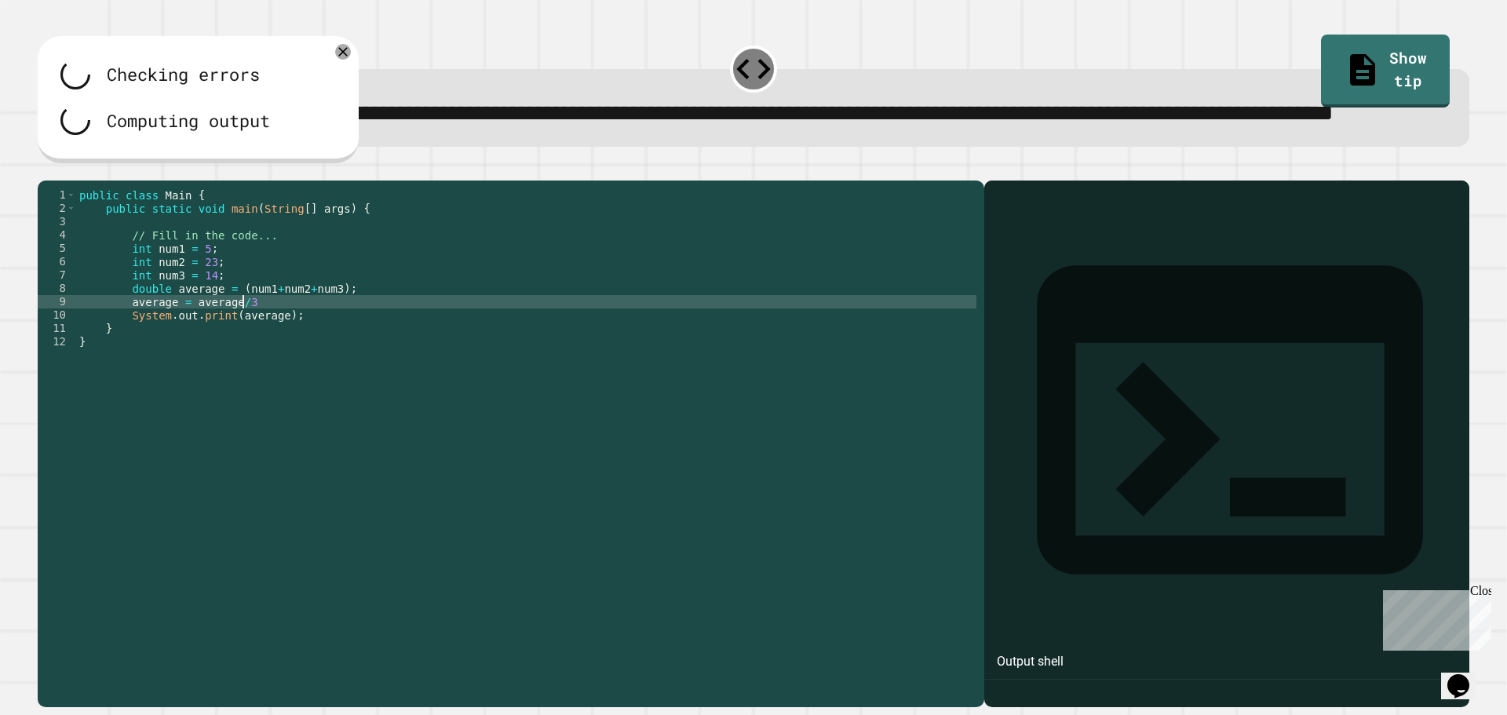
click at [275, 366] on div "public class Main { public static void main ( String [ ] args ) { // Fill in th…" at bounding box center [526, 408] width 900 height 440
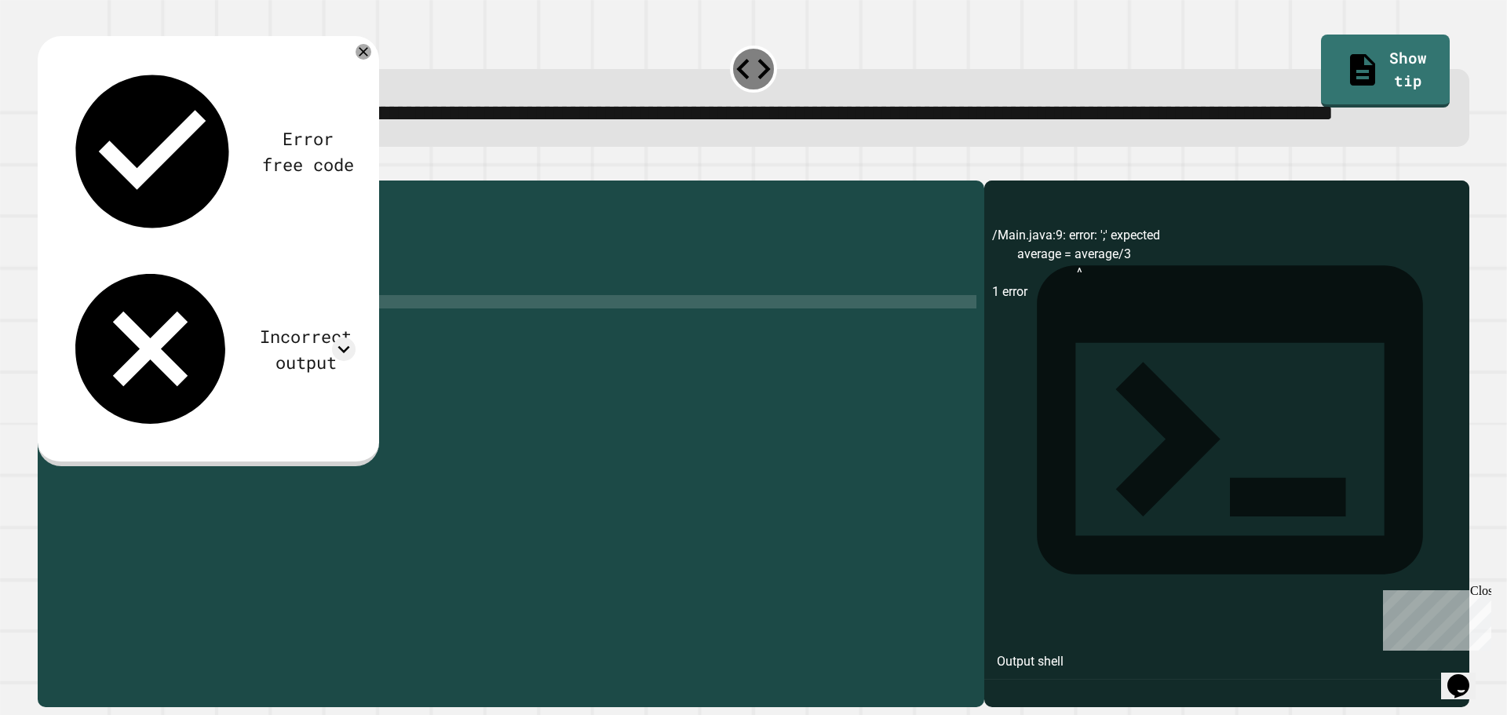
scroll to position [0, 11]
type textarea "**********"
click at [82, 181] on div at bounding box center [754, 171] width 1432 height 19
click at [46, 168] on button "button" at bounding box center [46, 168] width 0 height 0
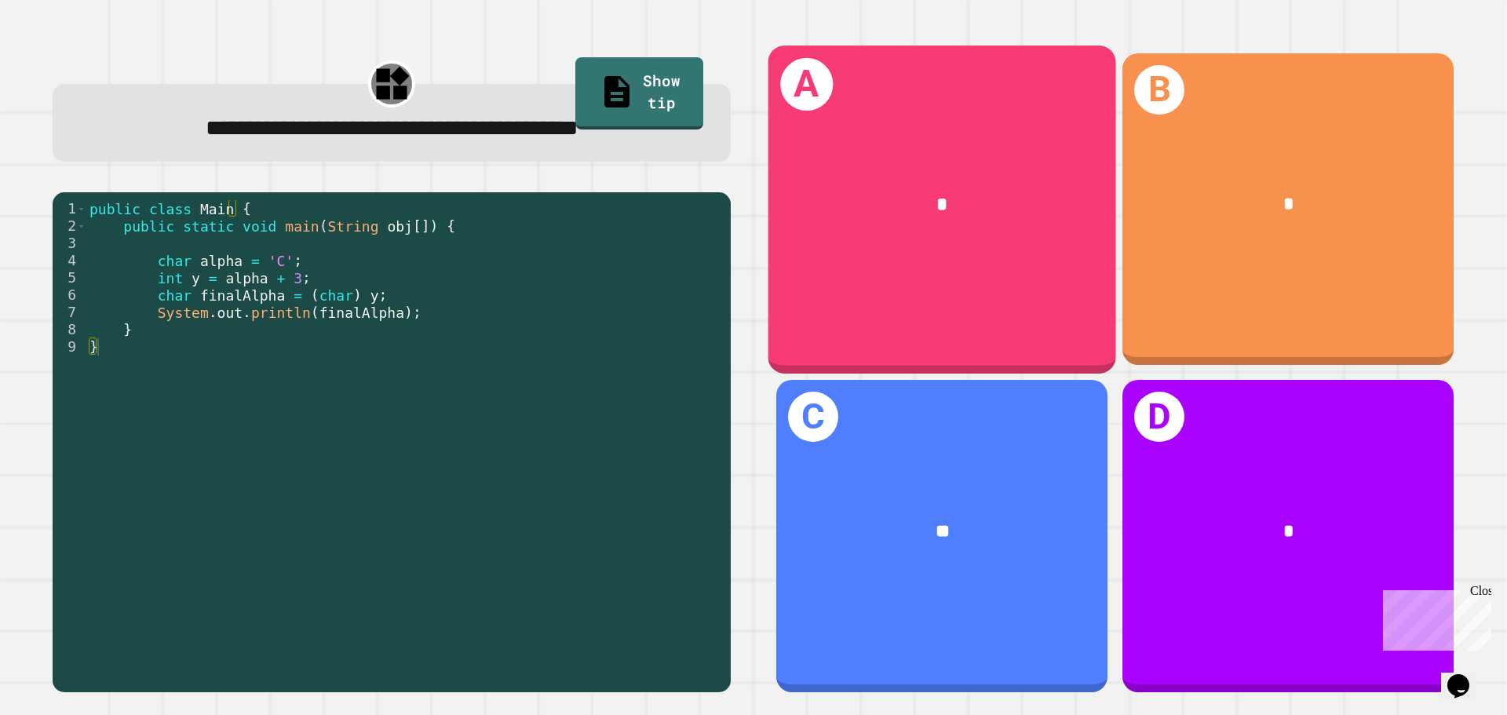
click at [965, 229] on div "*" at bounding box center [942, 204] width 348 height 105
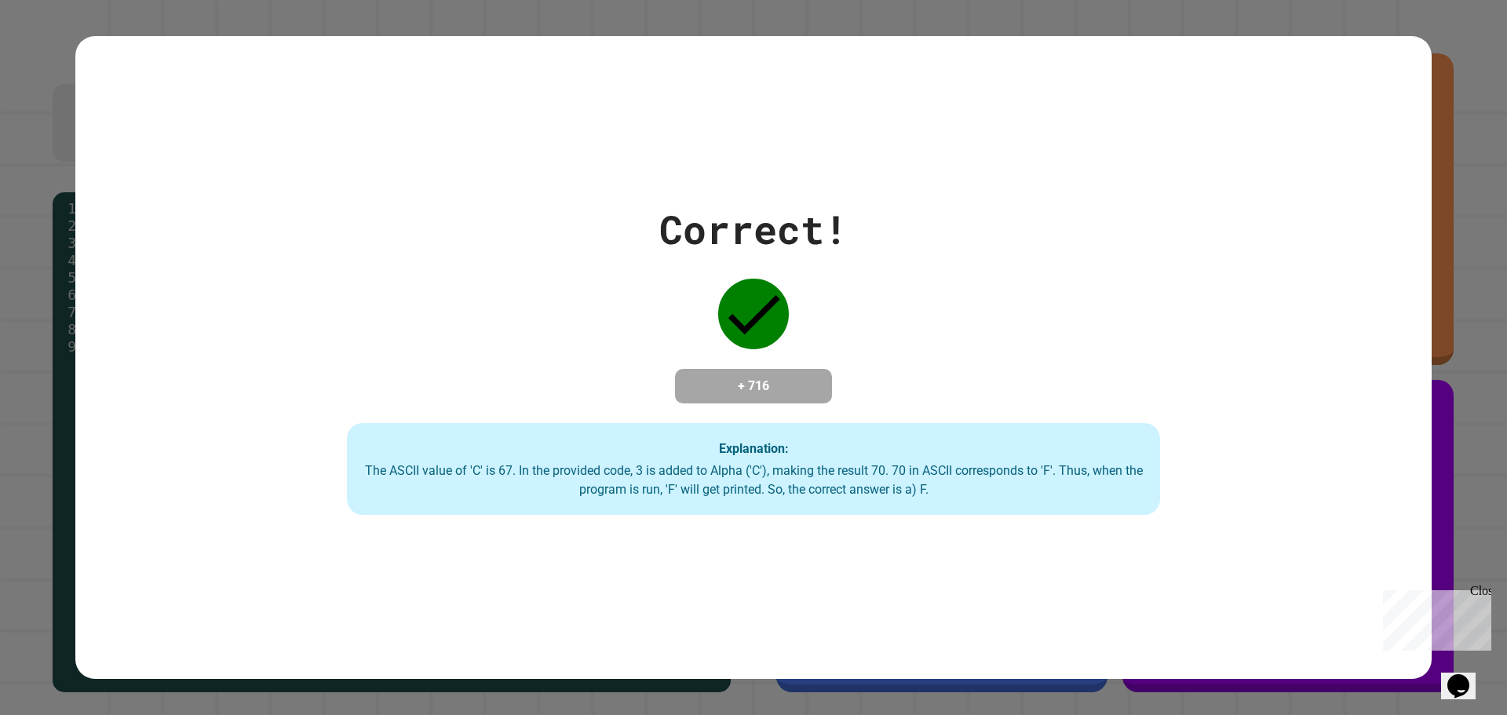
drag, startPoint x: 768, startPoint y: 120, endPoint x: 779, endPoint y: 184, distance: 65.3
click at [779, 184] on div "Correct! + 716 Explanation: The ASCII value of 'C' is 67. In the provided code,…" at bounding box center [753, 358] width 1356 height 644
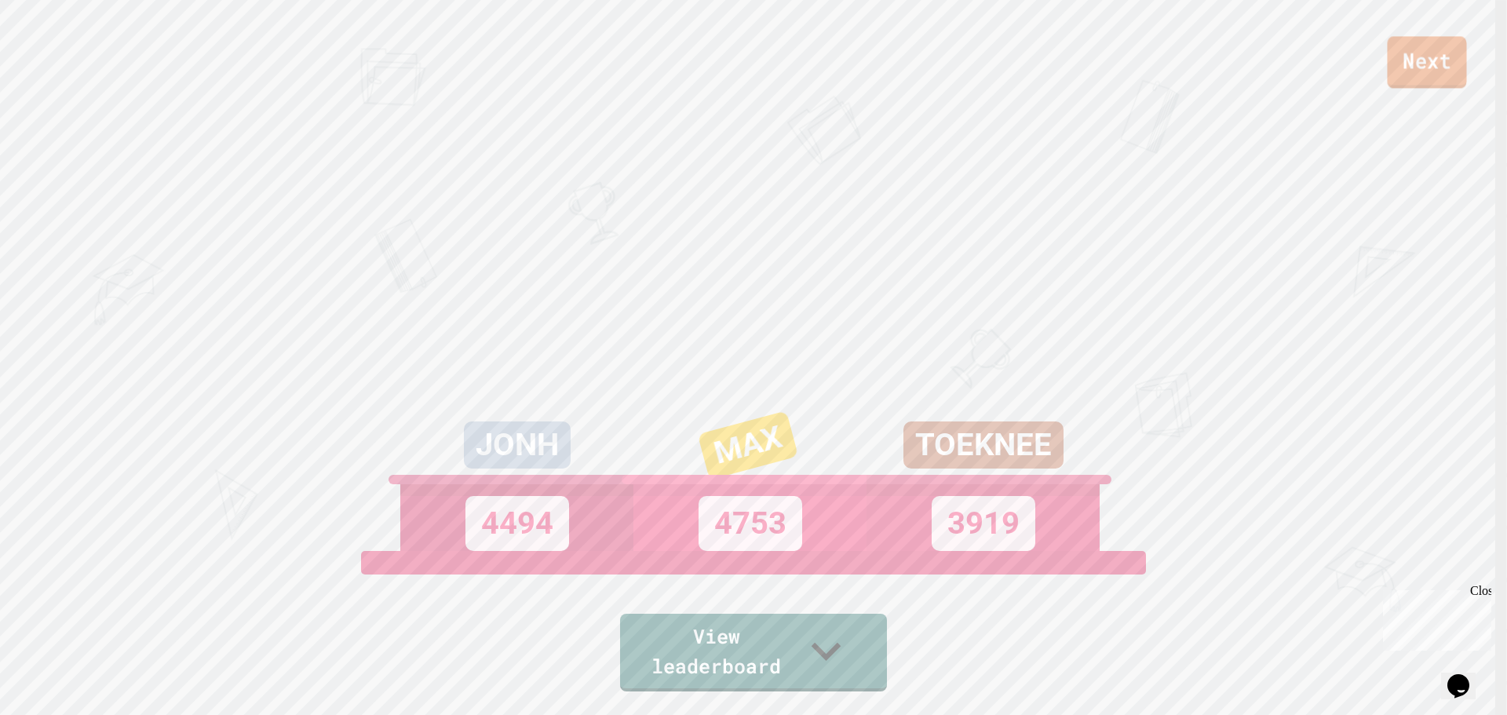
click at [1413, 56] on link "Next" at bounding box center [1426, 62] width 79 height 52
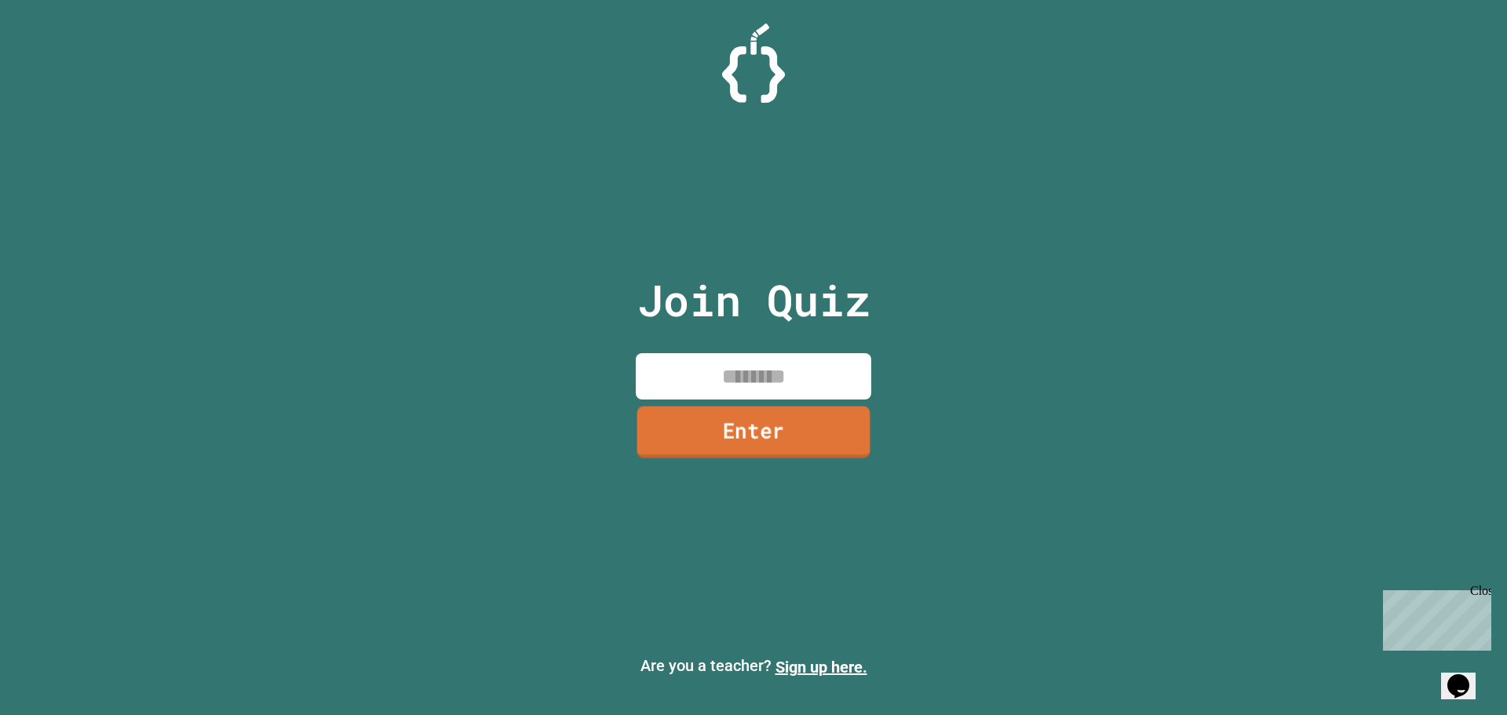
click at [812, 347] on div "Join Quiz Enter" at bounding box center [754, 357] width 264 height 637
click at [822, 376] on input at bounding box center [753, 376] width 235 height 46
type input "********"
drag, startPoint x: 797, startPoint y: 438, endPoint x: 786, endPoint y: 442, distance: 11.7
click at [786, 442] on link "Enter" at bounding box center [753, 432] width 221 height 52
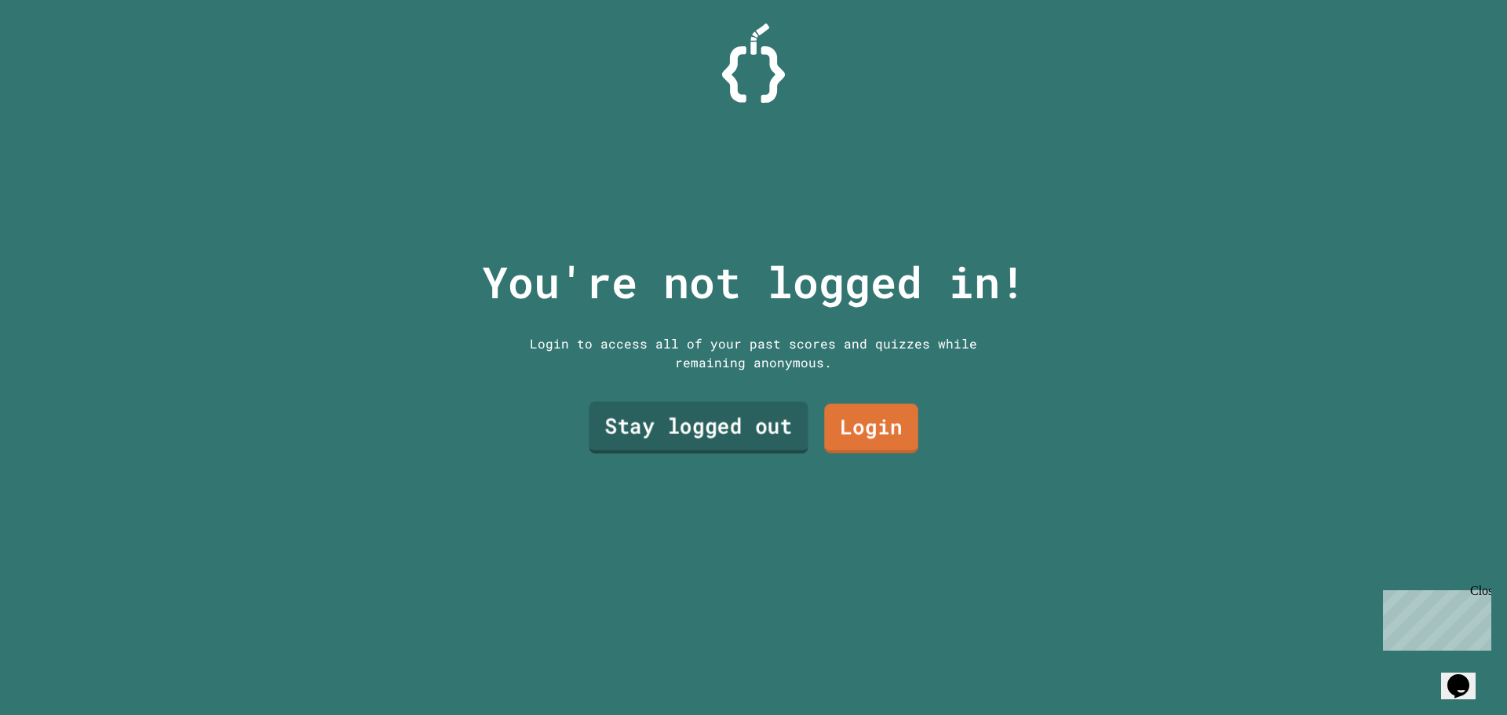
click at [768, 423] on link "Stay logged out" at bounding box center [698, 428] width 219 height 52
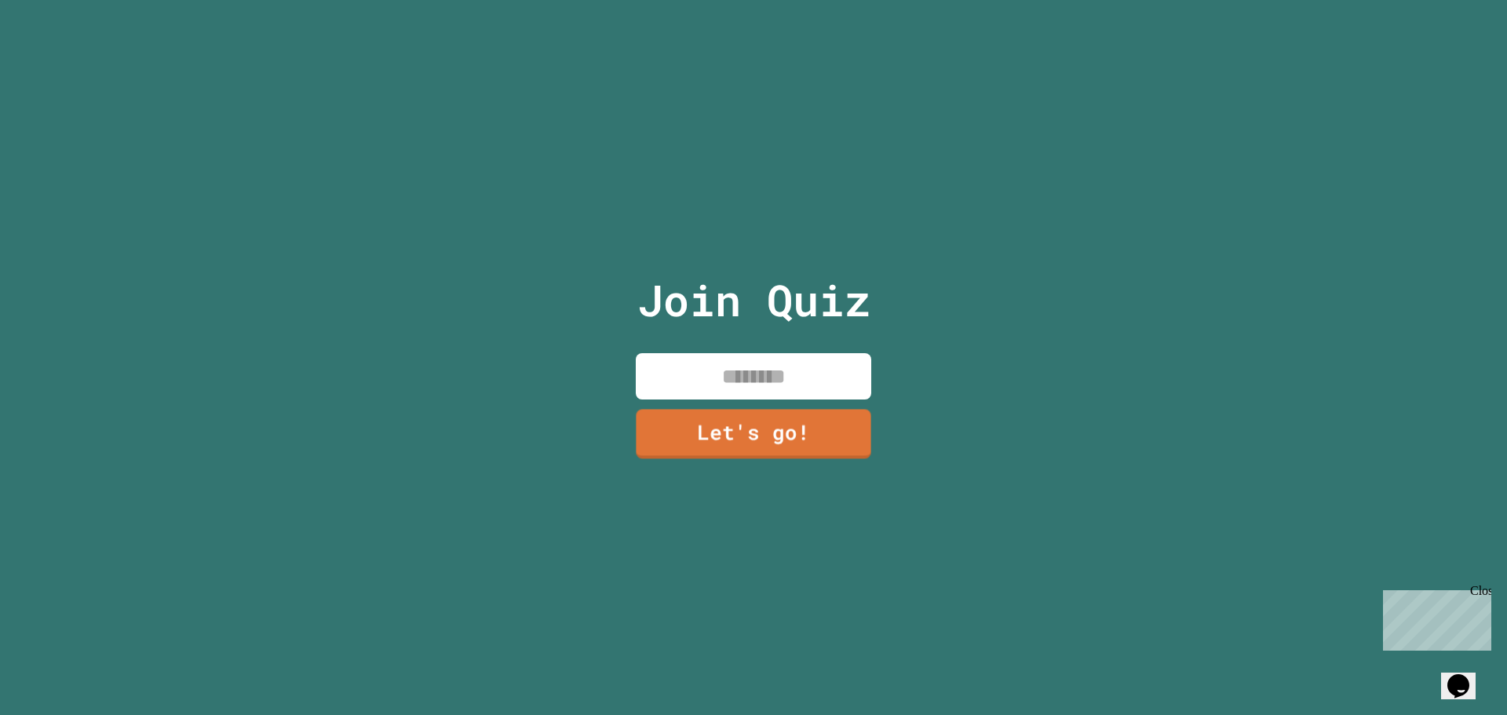
click at [792, 337] on div "Join Quiz Let's go!" at bounding box center [754, 357] width 264 height 715
click at [809, 381] on input at bounding box center [753, 376] width 235 height 46
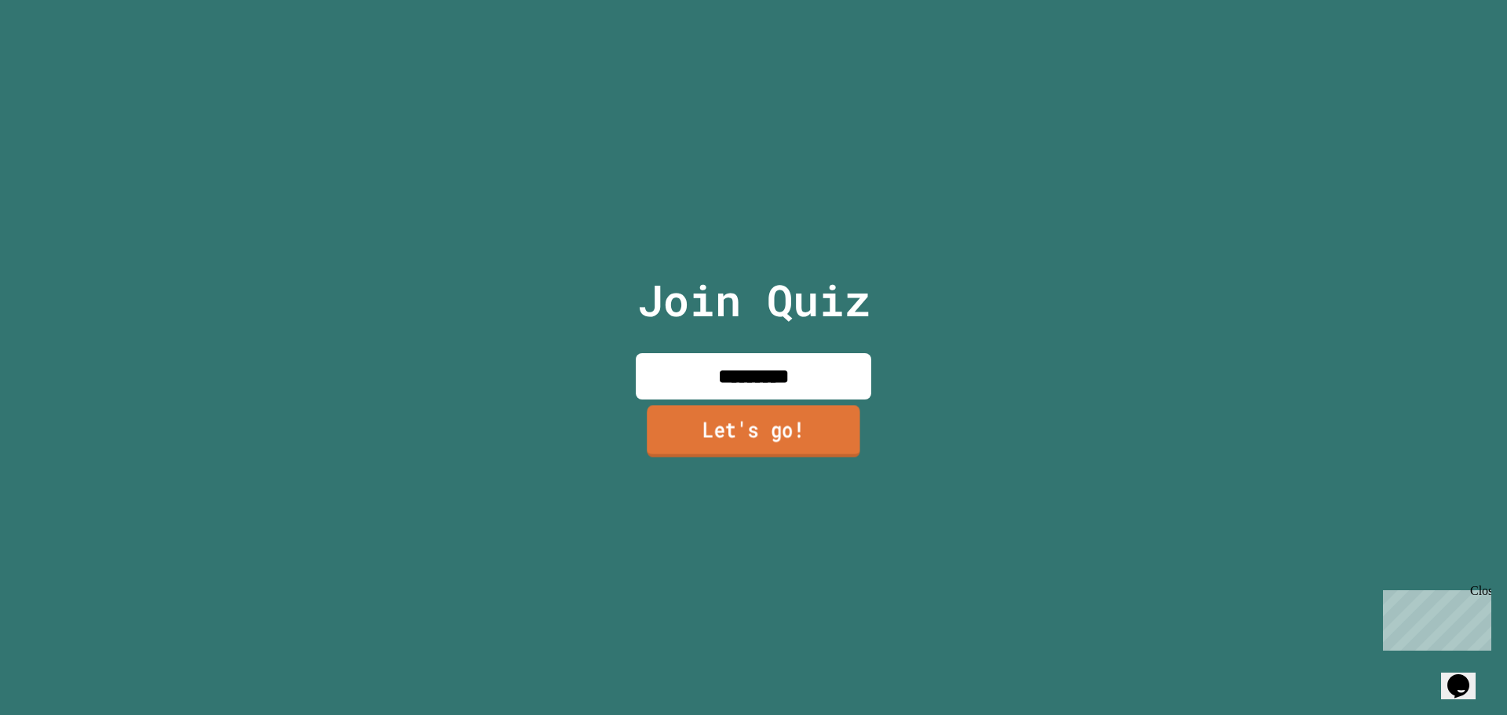
type input "*********"
click at [786, 414] on link "Let's go!" at bounding box center [753, 432] width 232 height 52
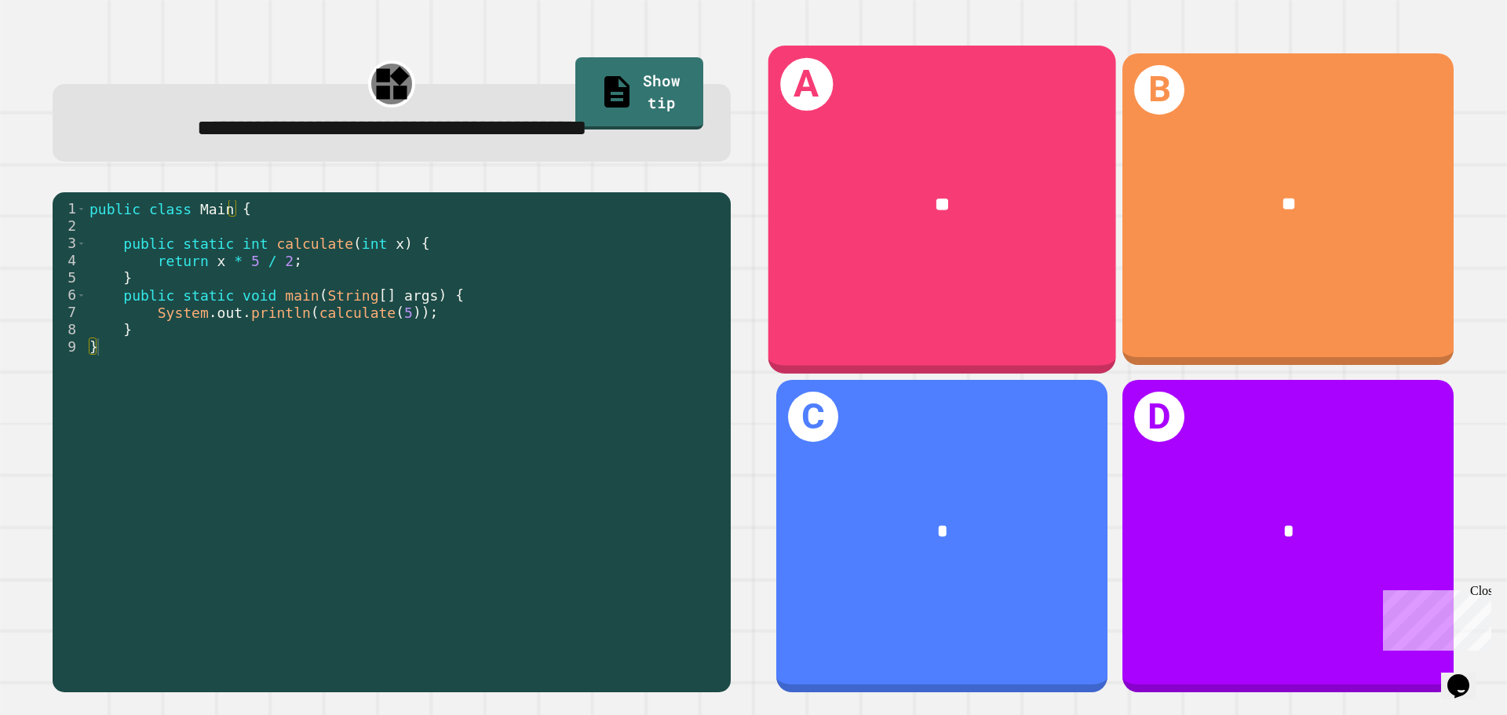
click at [977, 252] on div "**" at bounding box center [942, 204] width 348 height 105
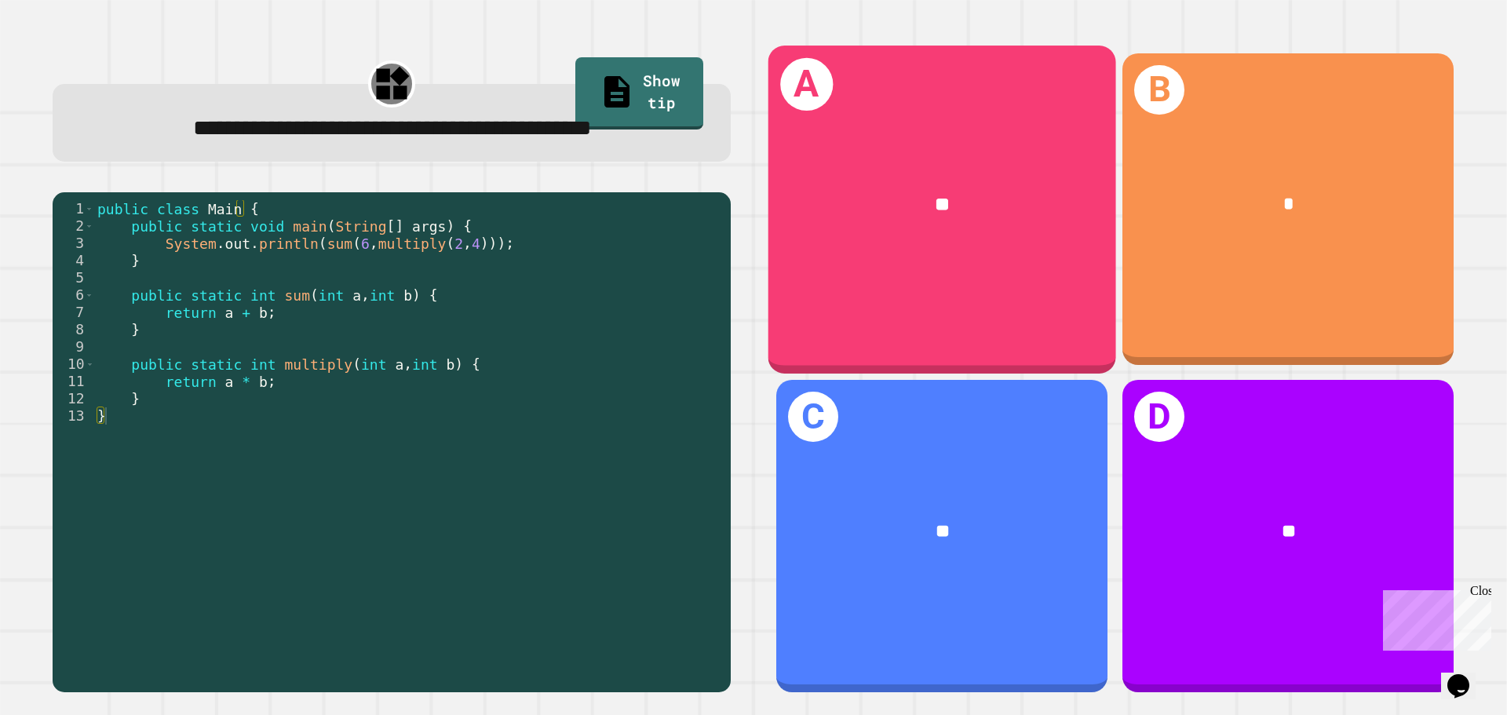
click at [995, 231] on div "**" at bounding box center [942, 204] width 348 height 105
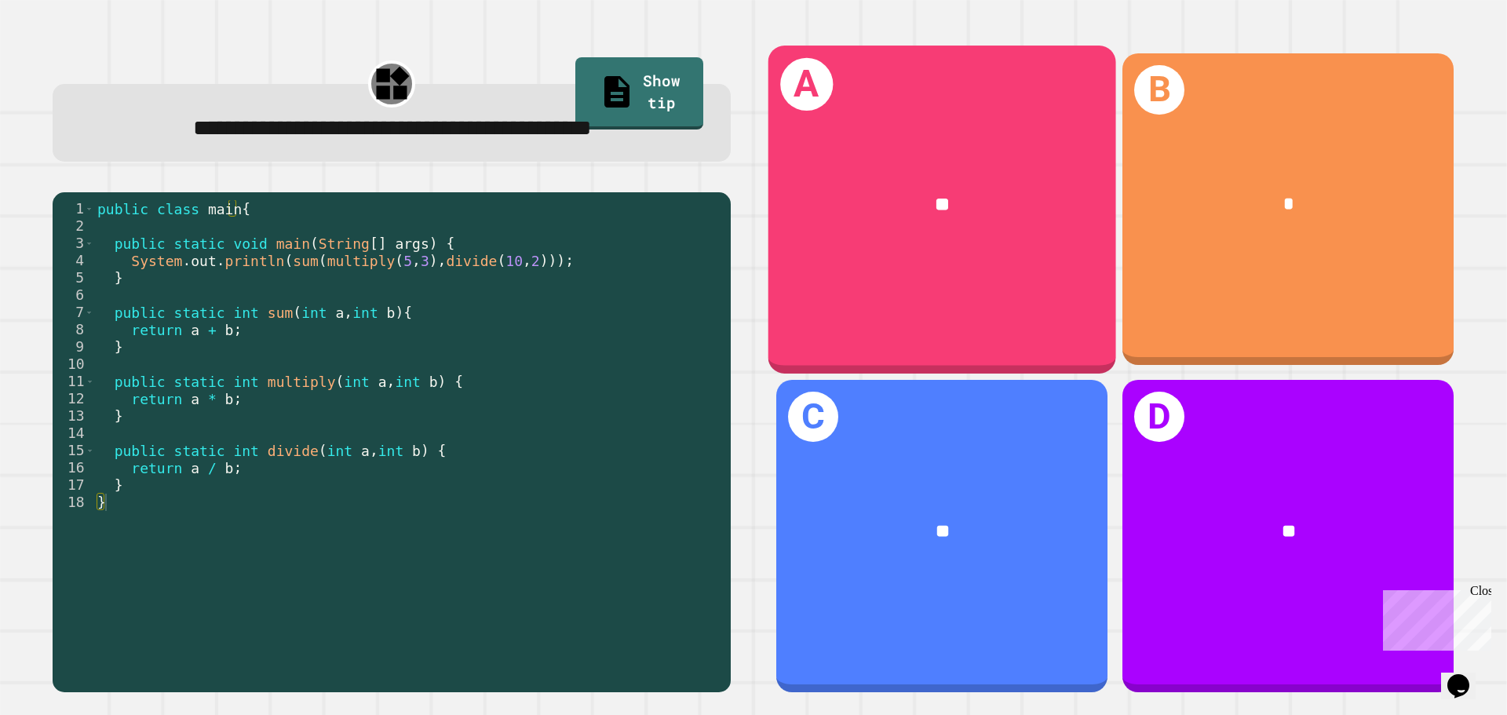
click at [801, 216] on div "**" at bounding box center [942, 204] width 348 height 105
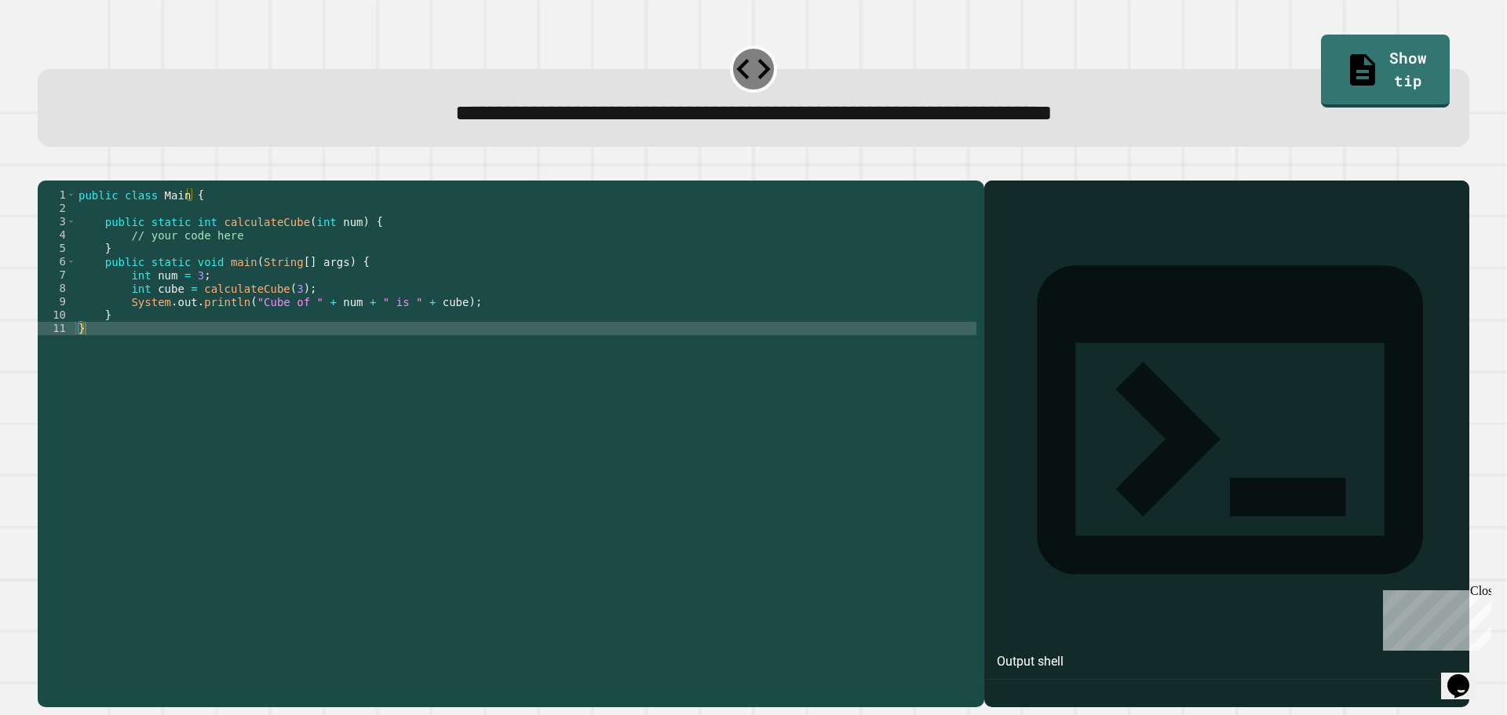
click at [253, 308] on div "public class Main { public static int calculateCube ( int num ) { // your code …" at bounding box center [525, 428] width 901 height 480
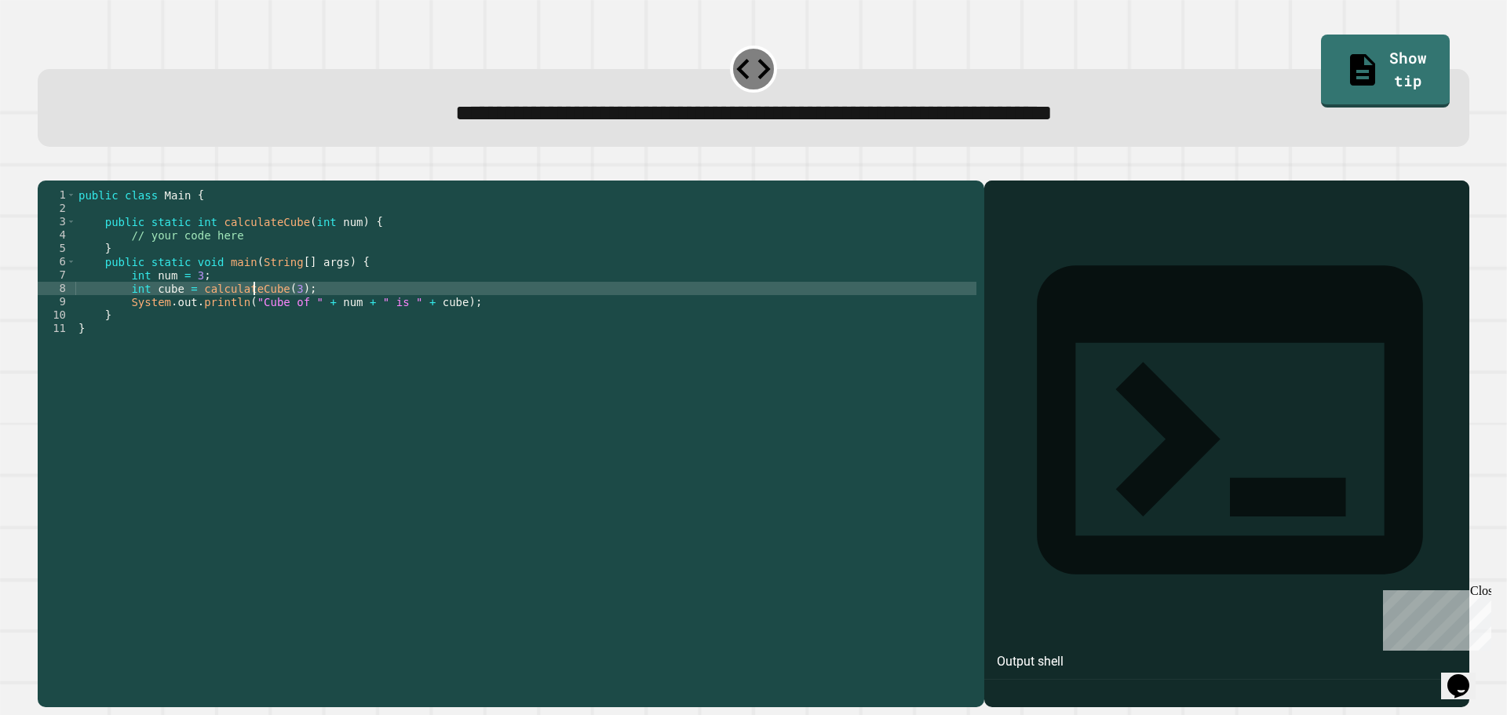
click at [277, 255] on div "public class Main { public static int calculateCube ( int num ) { // your code …" at bounding box center [525, 428] width 901 height 480
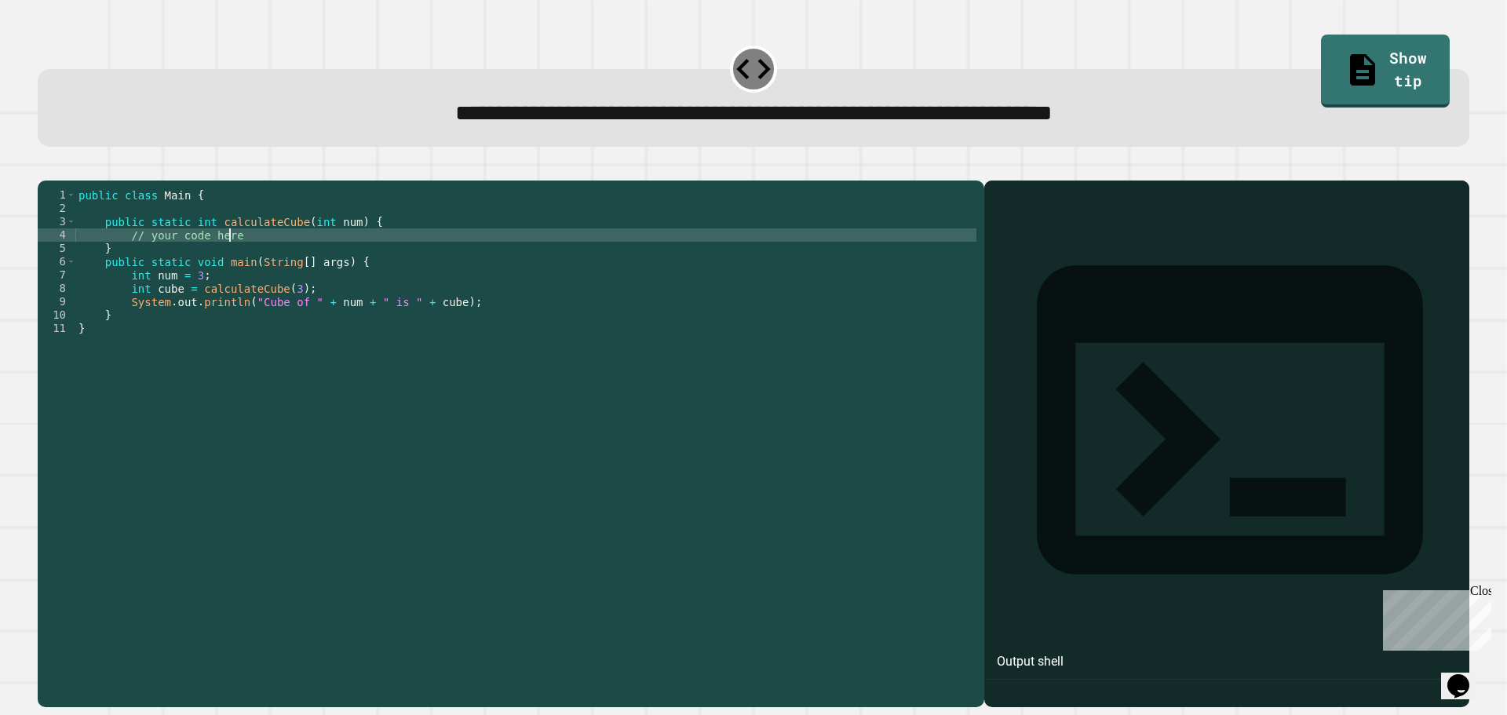
type textarea "**********"
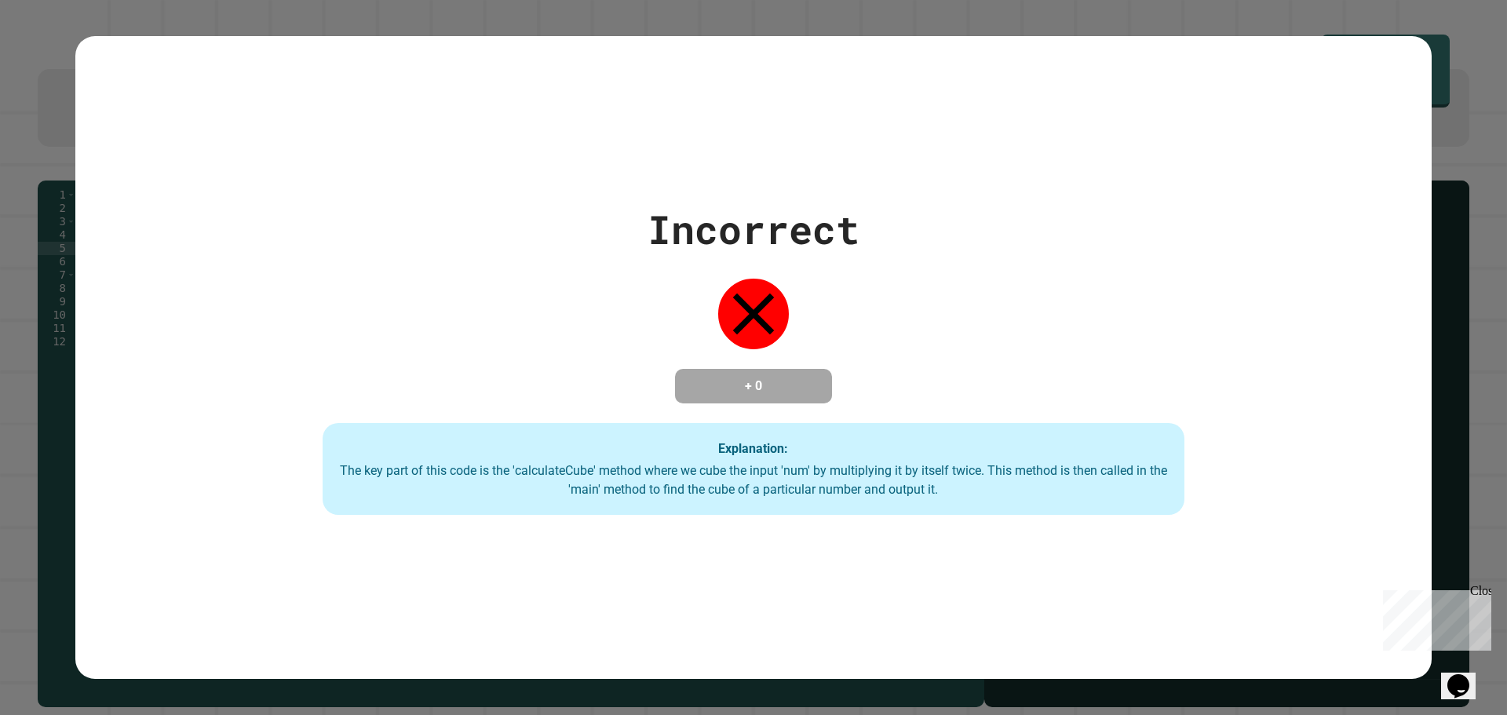
scroll to position [0, 8]
type textarea "**********"
